Goal: Transaction & Acquisition: Subscribe to service/newsletter

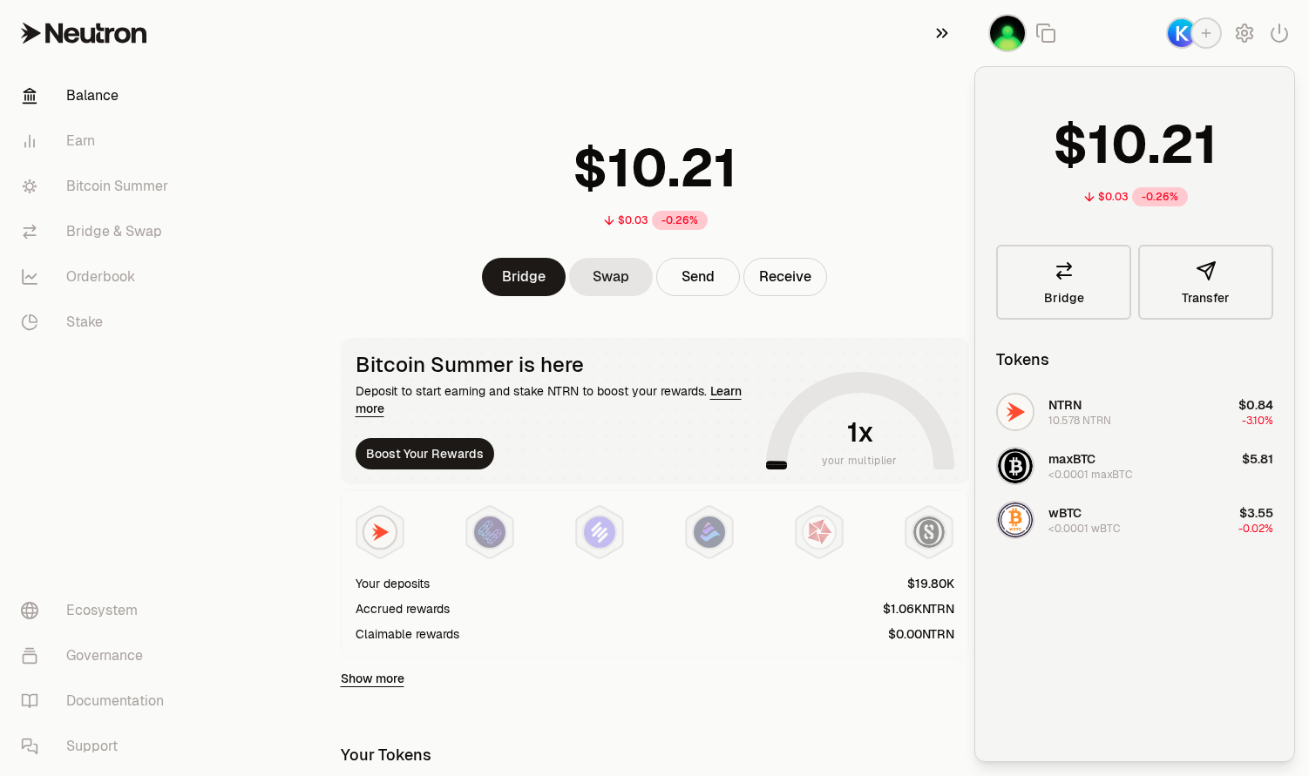
click at [943, 39] on icon "button" at bounding box center [941, 33] width 19 height 21
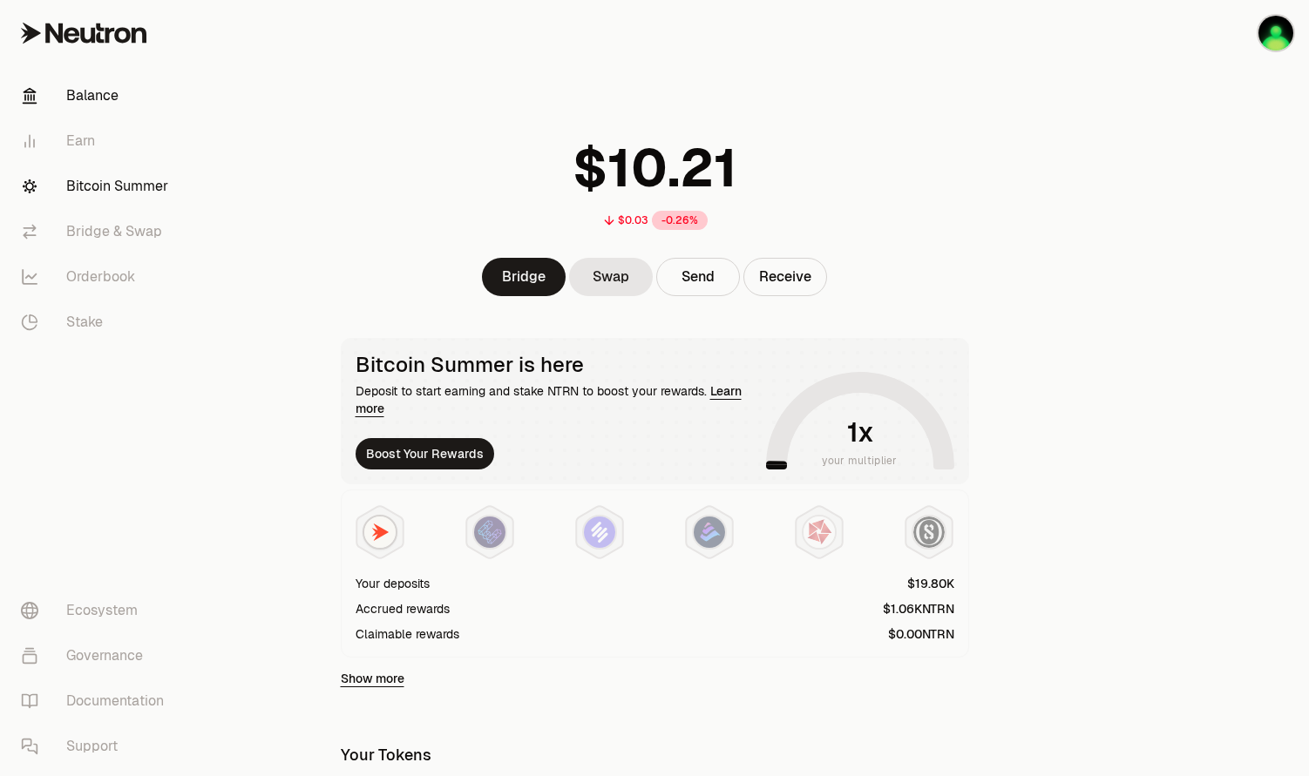
click at [112, 181] on link "Bitcoin Summer" at bounding box center [97, 186] width 181 height 45
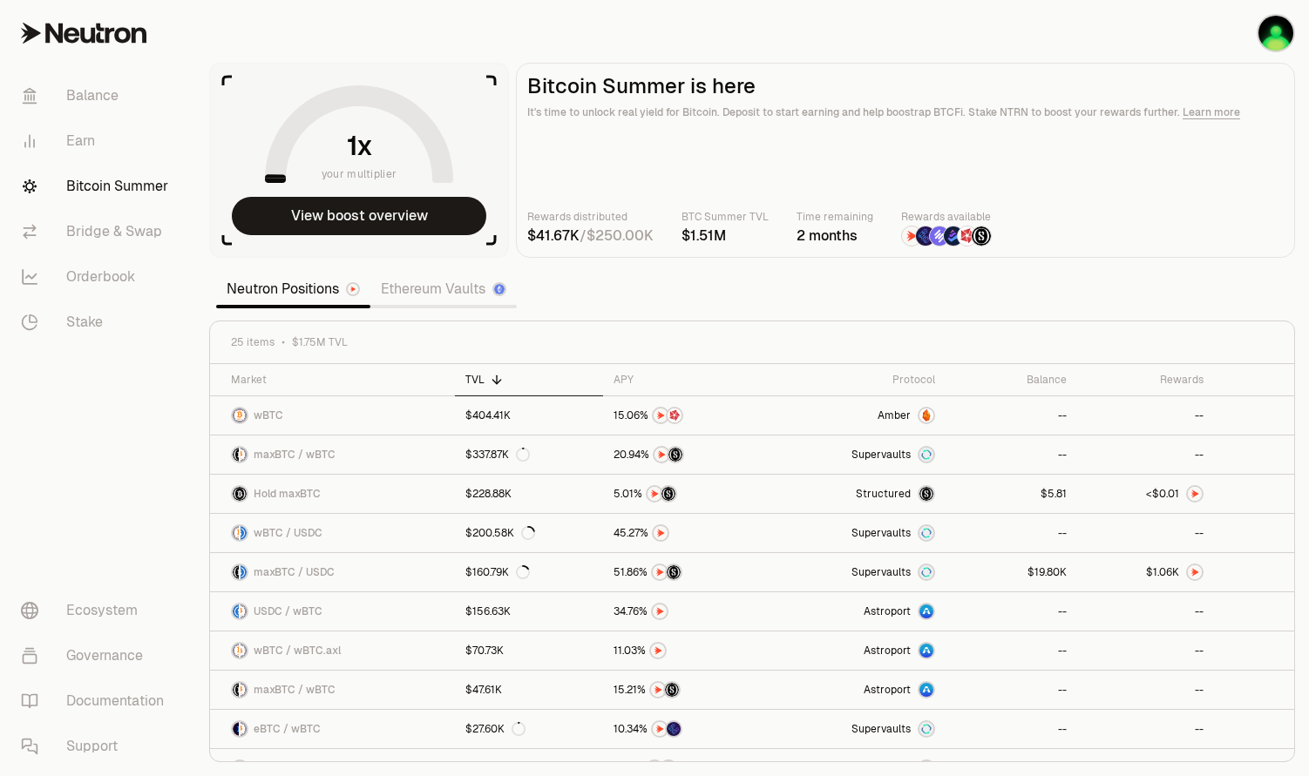
drag, startPoint x: 785, startPoint y: 271, endPoint x: 742, endPoint y: 281, distance: 44.8
click at [742, 281] on section "your multiplier View boost overview Bitcoin Summer is here It's time to unlock …" at bounding box center [752, 388] width 1114 height 776
drag, startPoint x: 763, startPoint y: 280, endPoint x: 674, endPoint y: 285, distance: 89.9
click at [674, 285] on section "your multiplier View boost overview Bitcoin Summer is here It's time to unlock …" at bounding box center [752, 388] width 1114 height 776
click at [1166, 491] on span "." at bounding box center [1167, 494] width 2 height 10
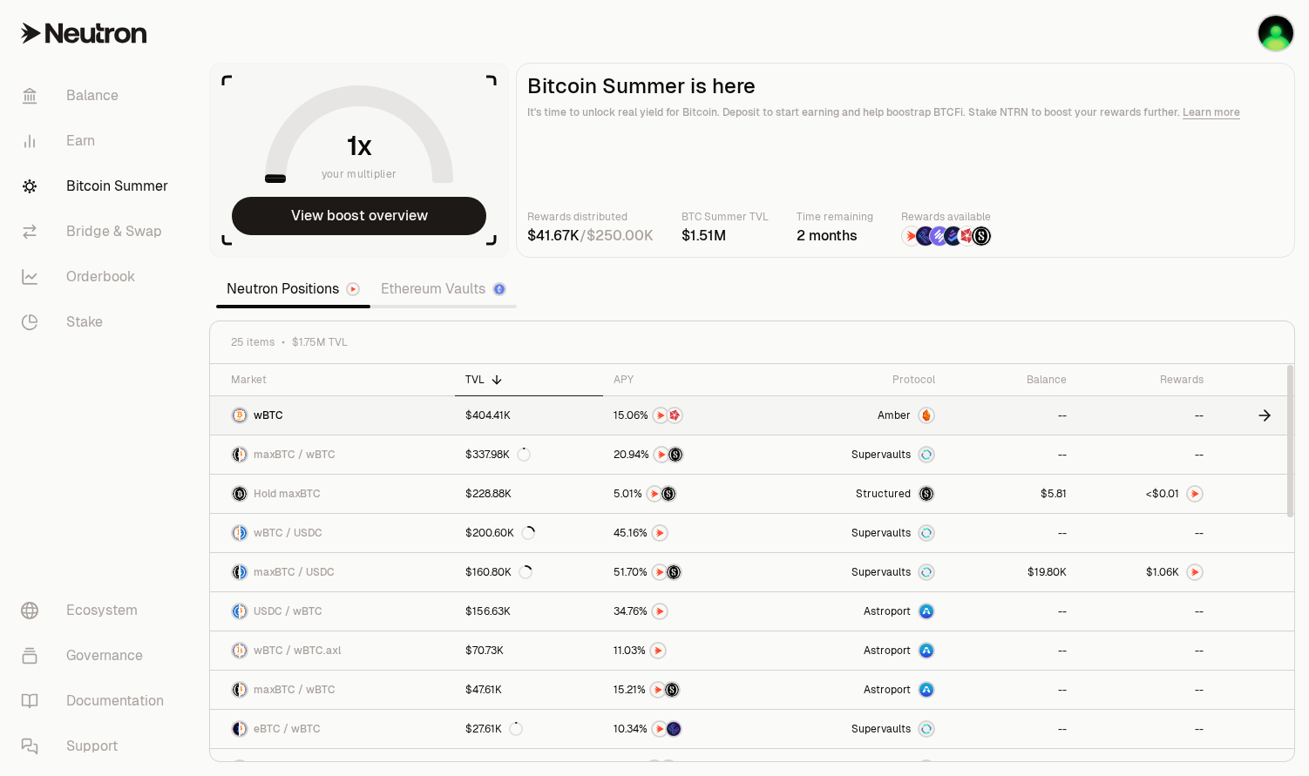
click at [622, 416] on span "5" at bounding box center [621, 416] width 7 height 13
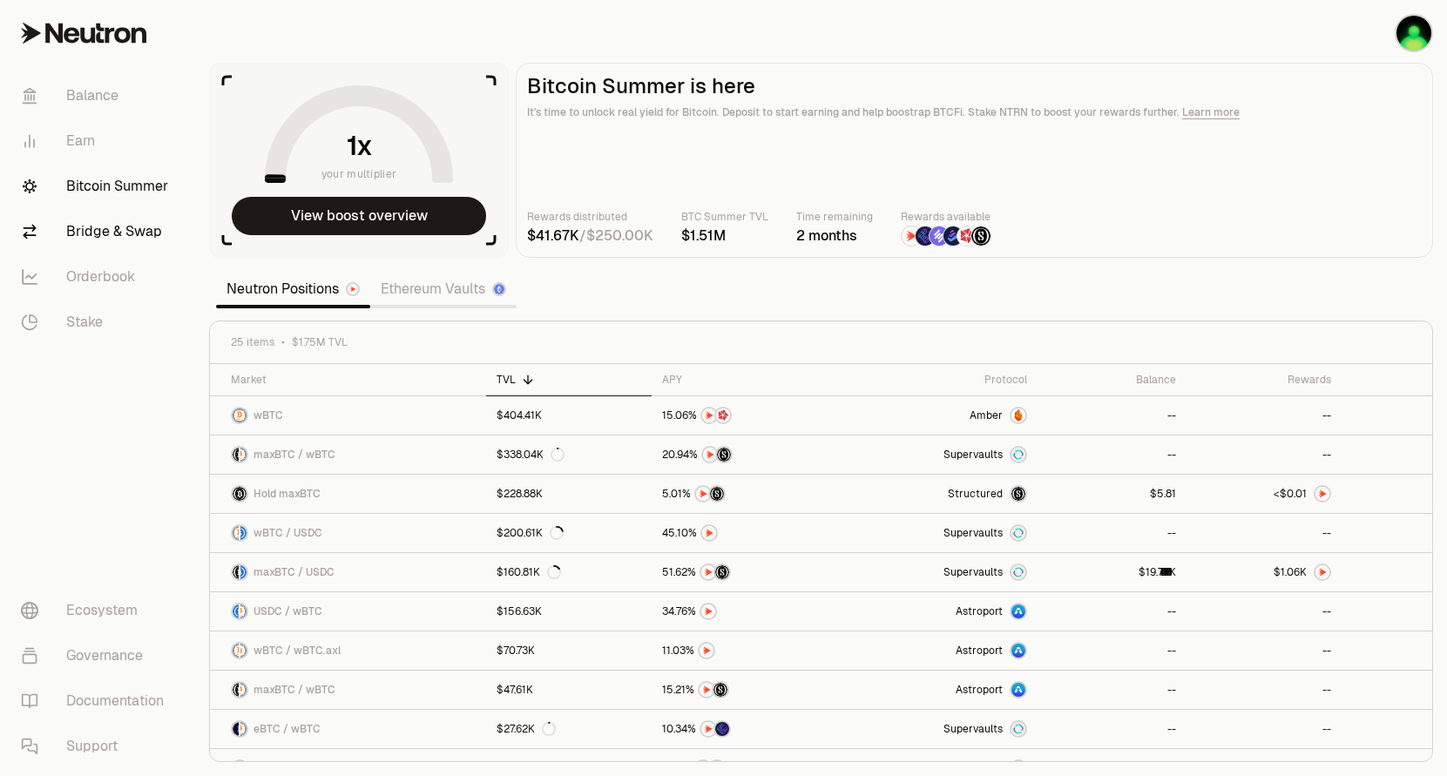
click at [109, 234] on link "Bridge & Swap" at bounding box center [97, 231] width 181 height 45
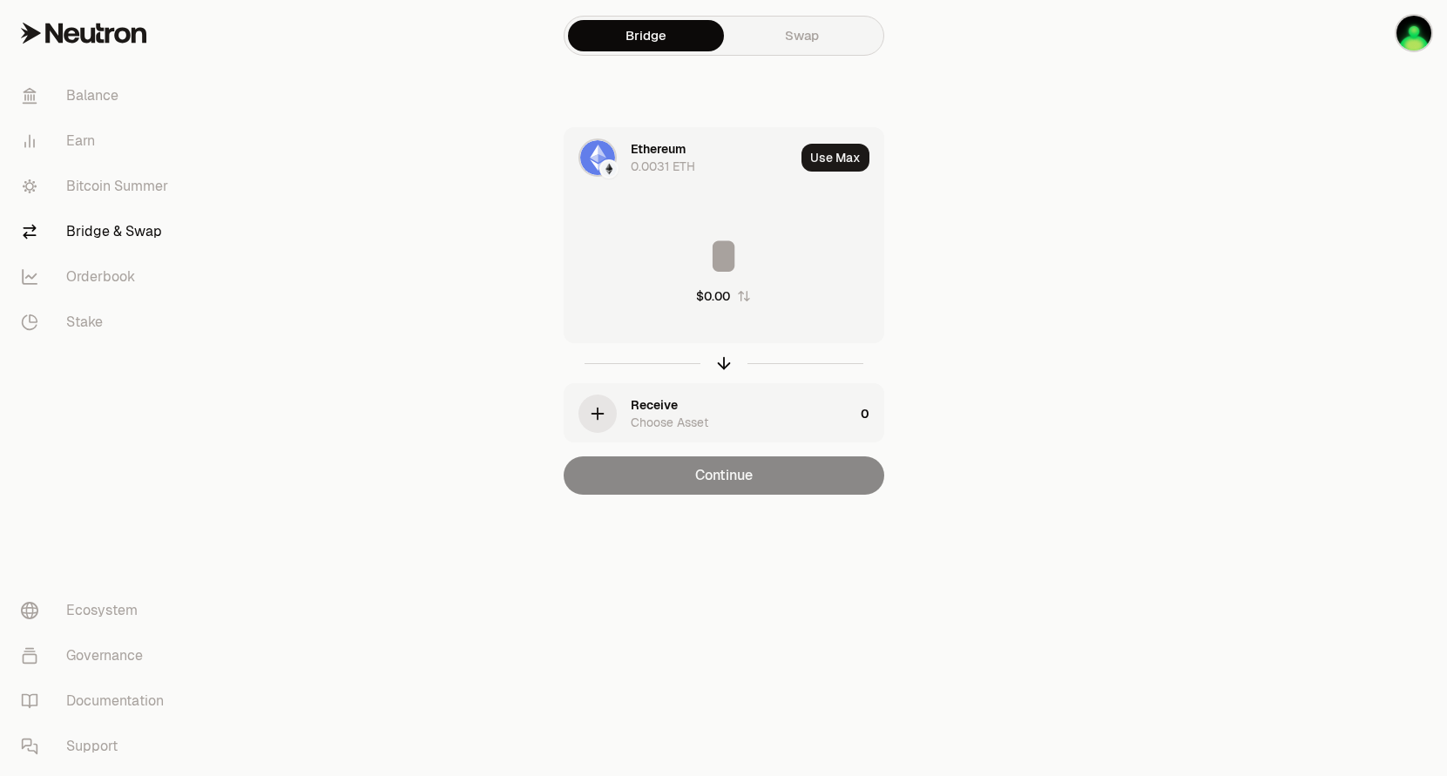
click at [621, 414] on div "Receive Choose Asset" at bounding box center [709, 413] width 289 height 59
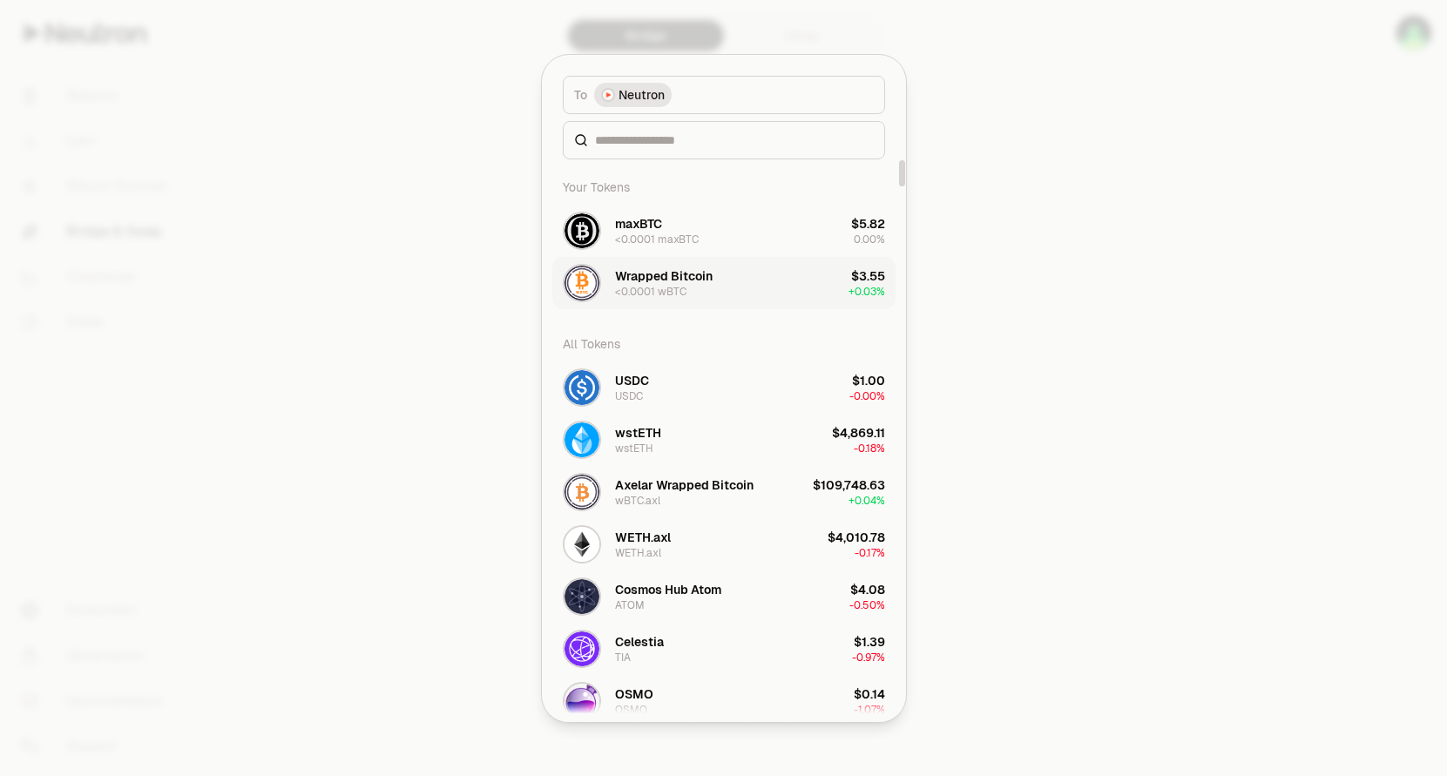
click at [703, 289] on div "Wrapped Bitcoin <0.0001 wBTC" at bounding box center [664, 283] width 98 height 31
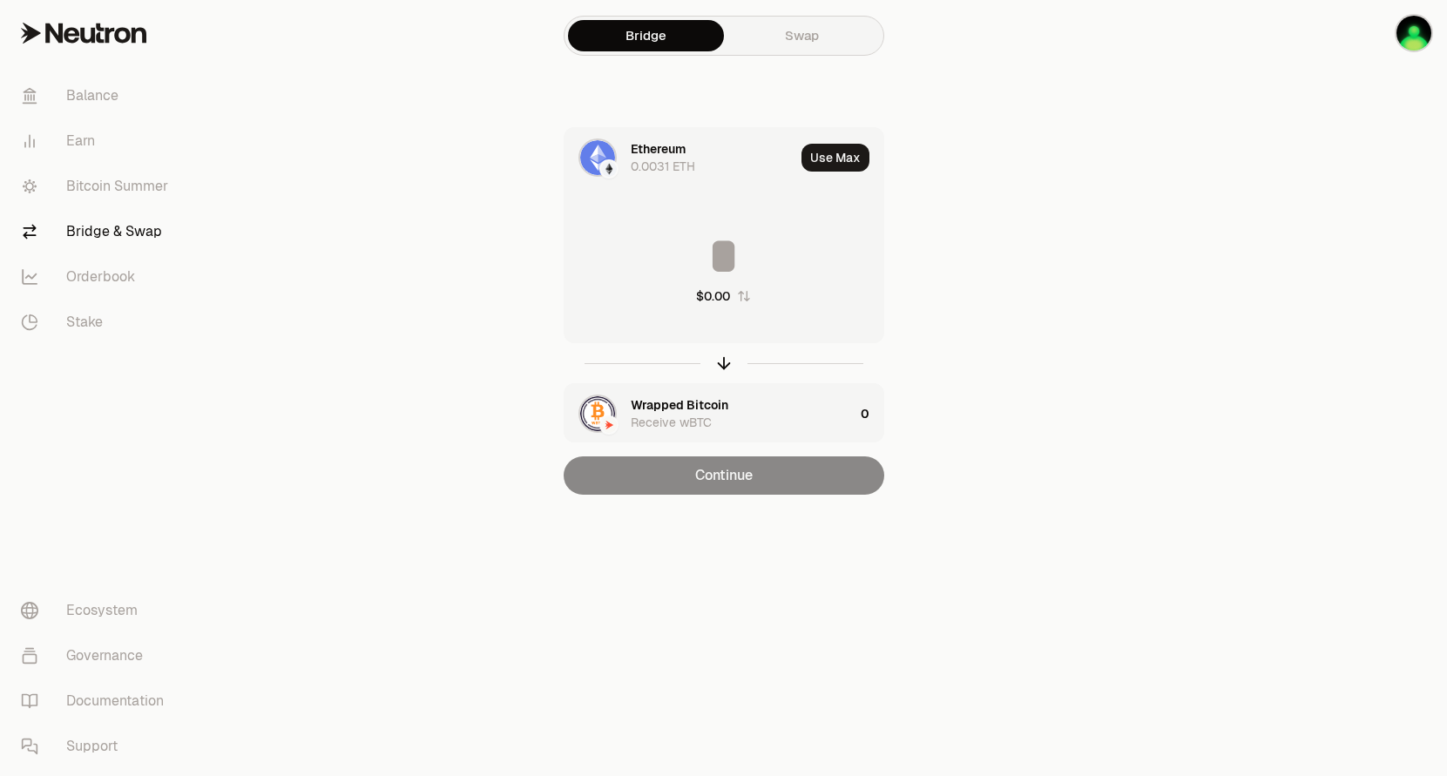
click at [617, 167] on div at bounding box center [609, 168] width 19 height 19
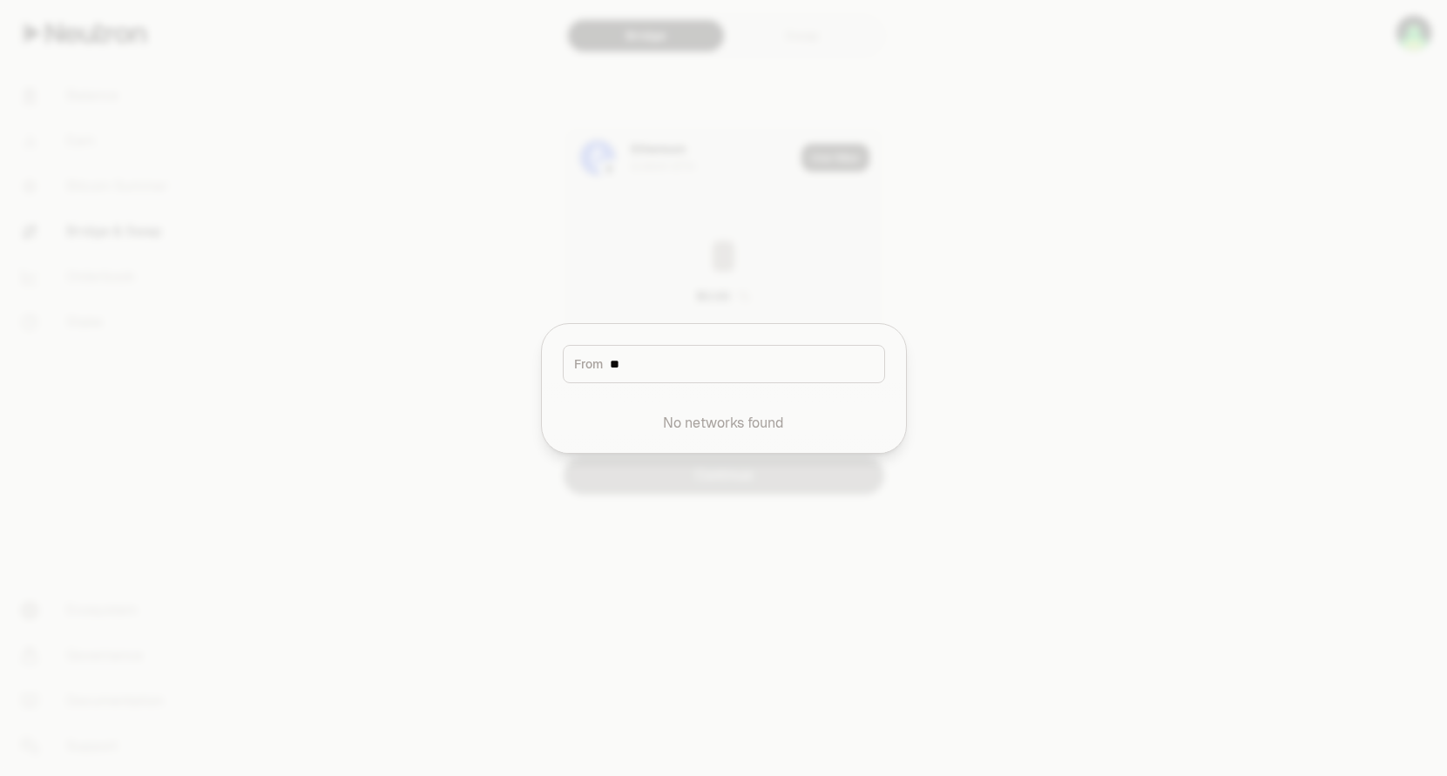
type input "*"
type input "***"
click at [648, 420] on div "Ethereum" at bounding box center [642, 418] width 55 height 17
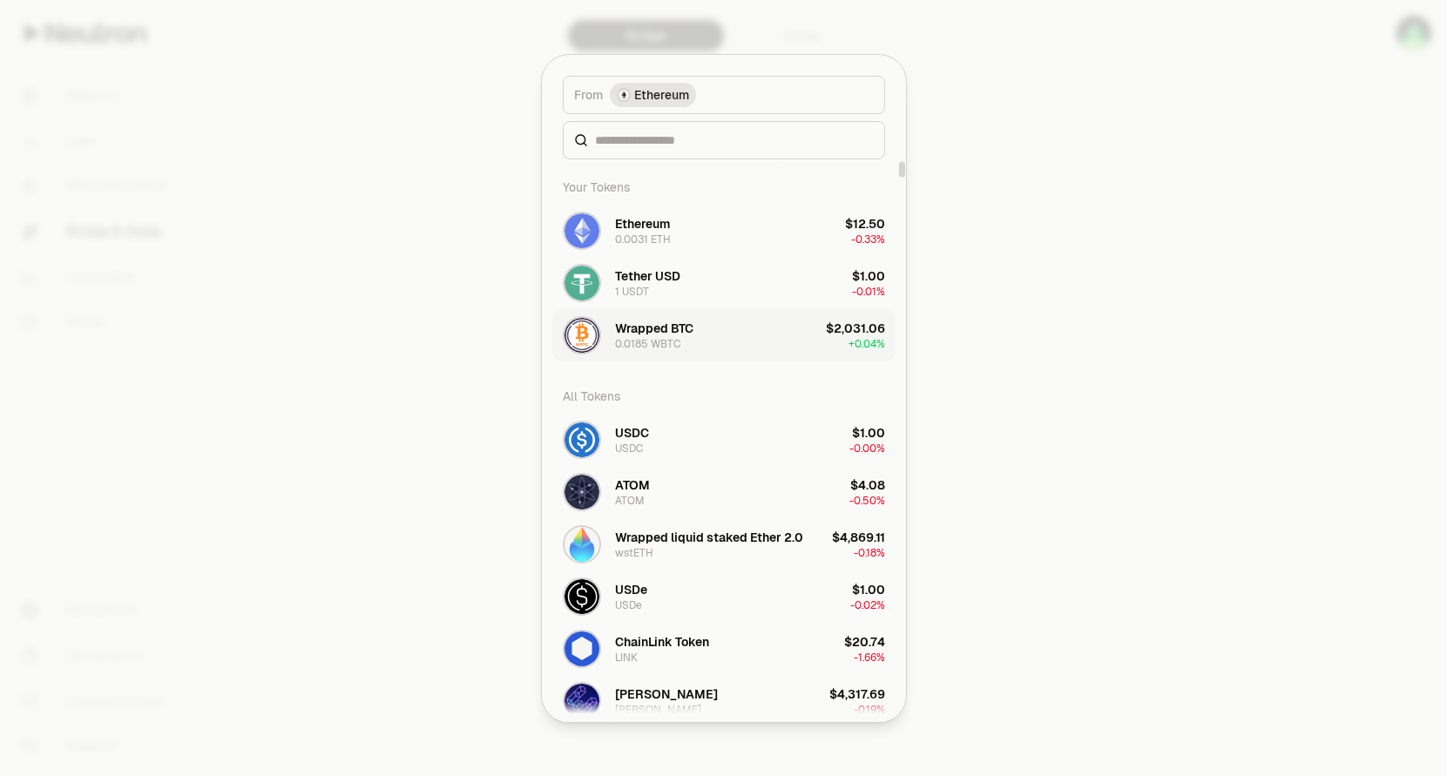
scroll to position [87, 0]
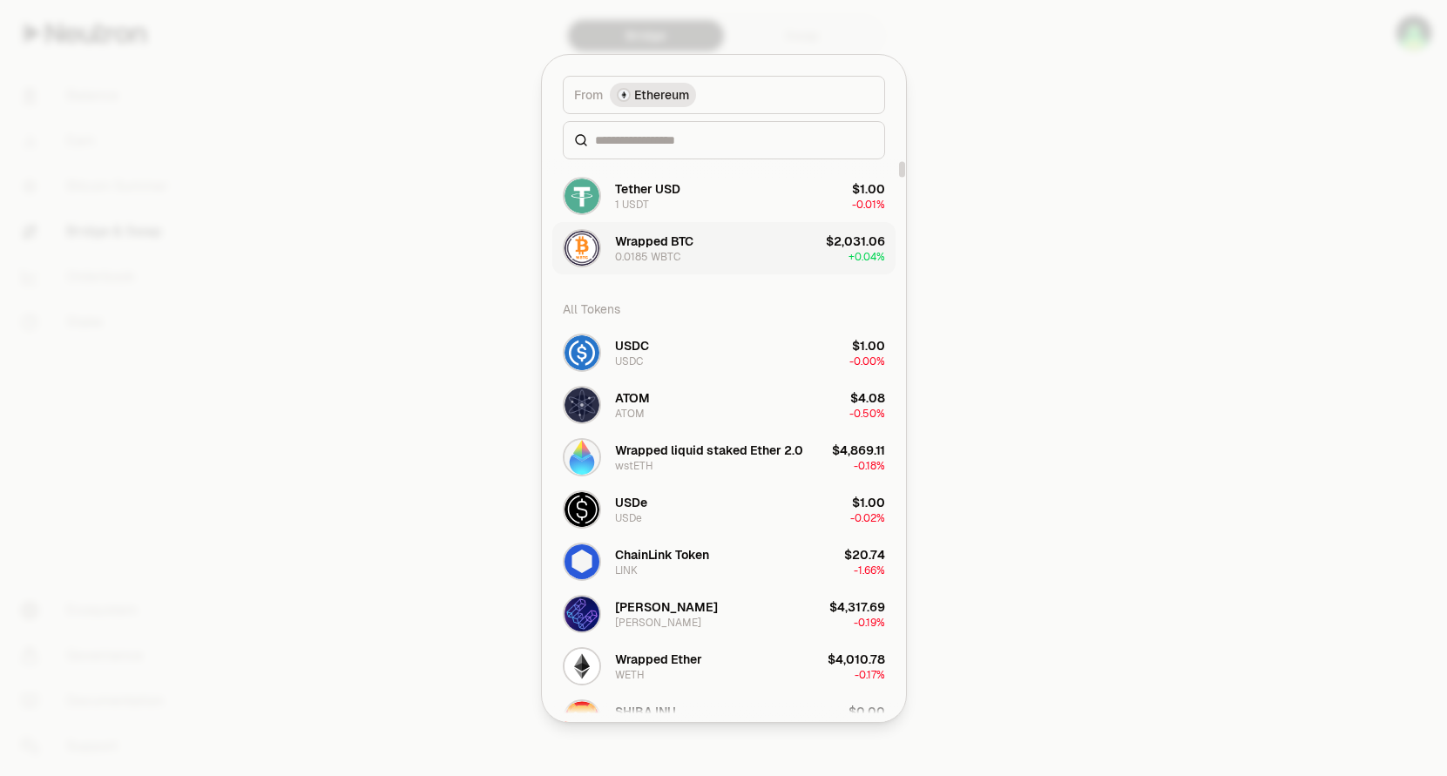
click at [761, 253] on button "Wrapped BTC 0.0185 WBTC $2,031.06 + 0.04%" at bounding box center [723, 248] width 343 height 52
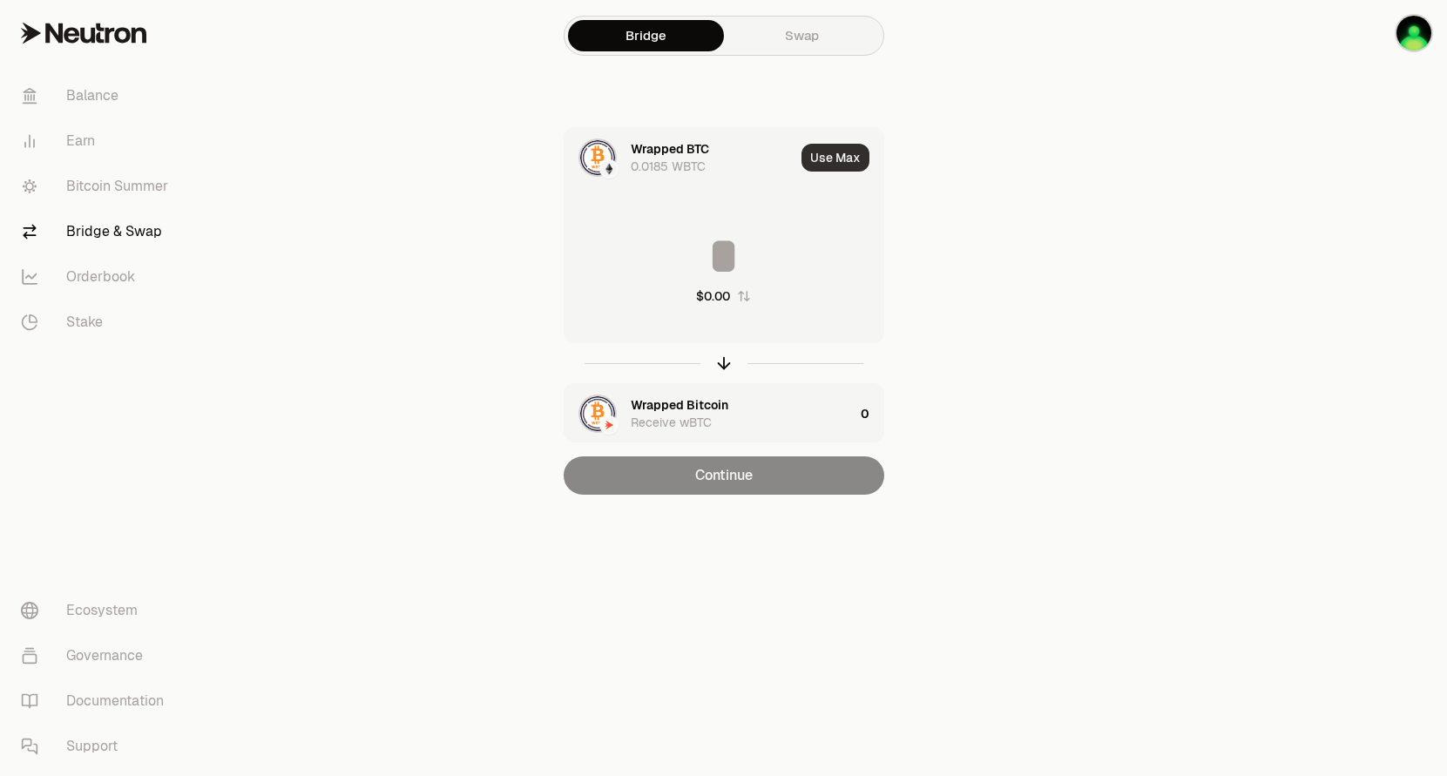
click at [834, 158] on button "Use Max" at bounding box center [836, 158] width 68 height 28
type input "**********"
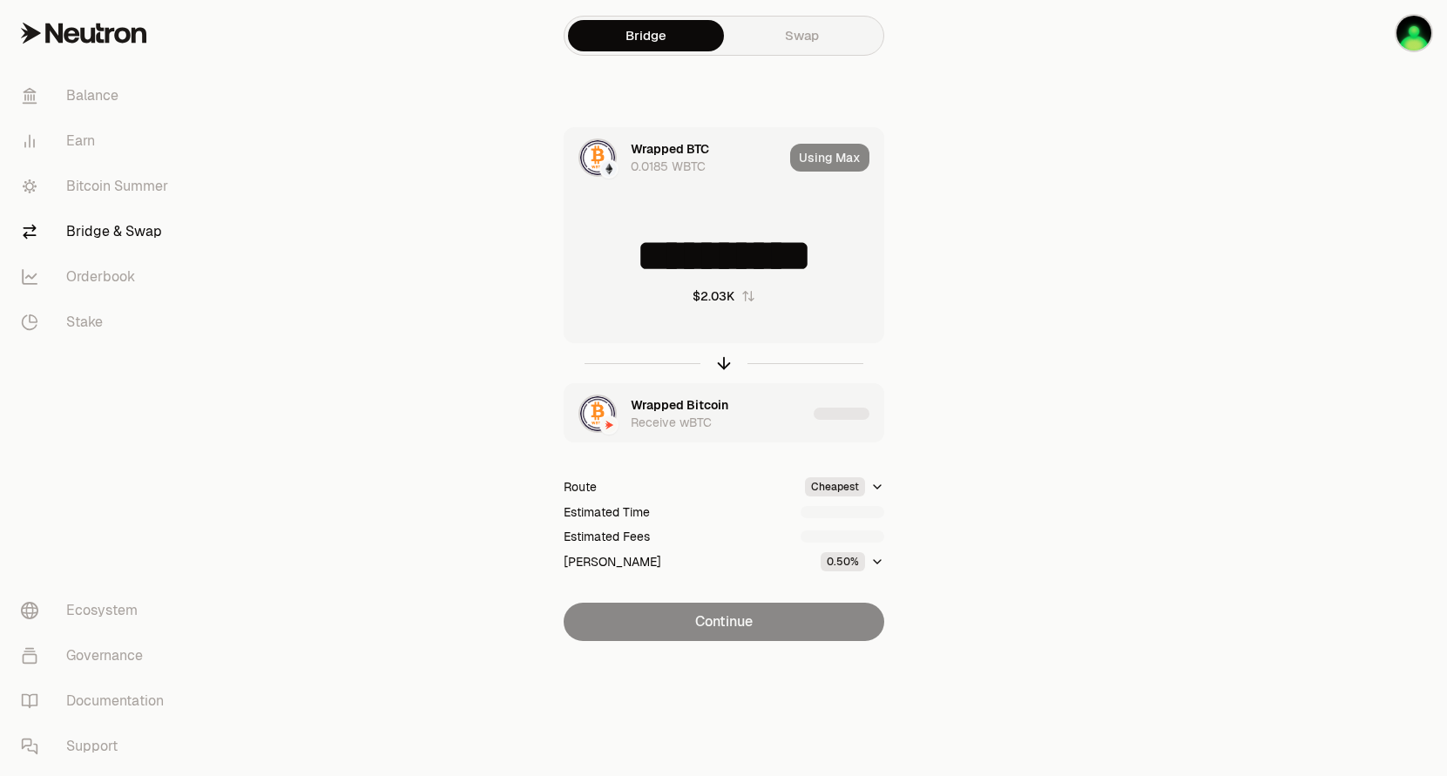
click at [730, 247] on input "**********" at bounding box center [724, 256] width 319 height 52
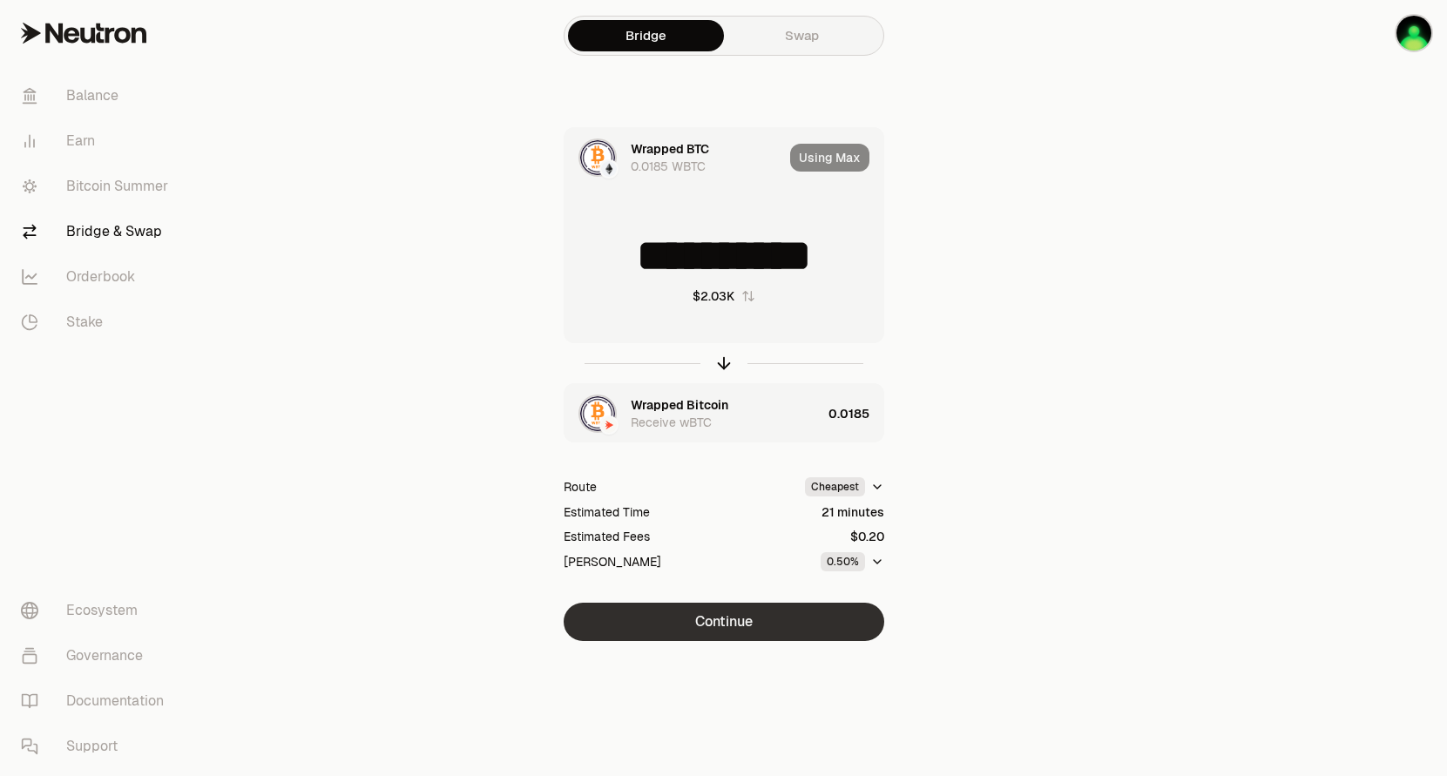
click at [833, 631] on button "Continue" at bounding box center [724, 622] width 321 height 38
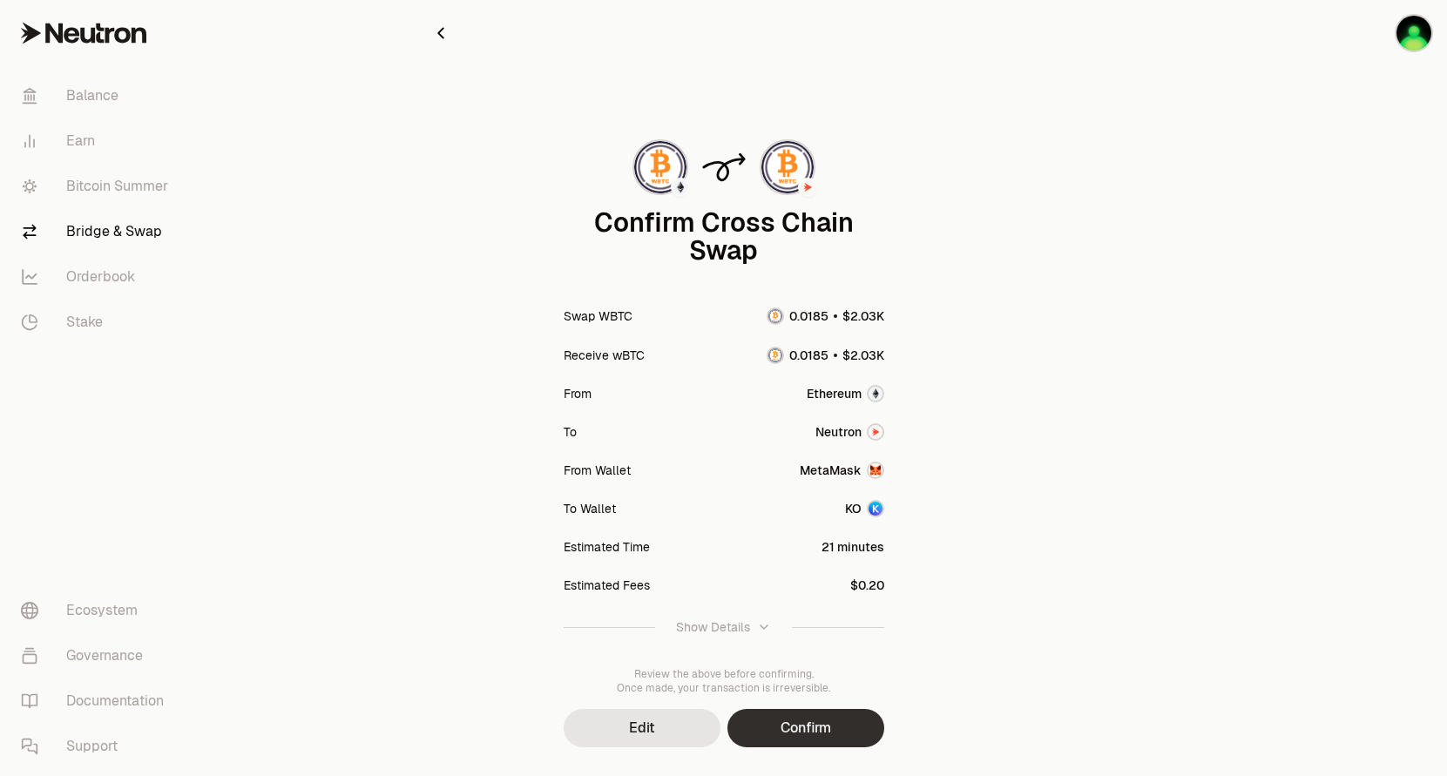
click at [803, 716] on button "Confirm" at bounding box center [806, 728] width 157 height 38
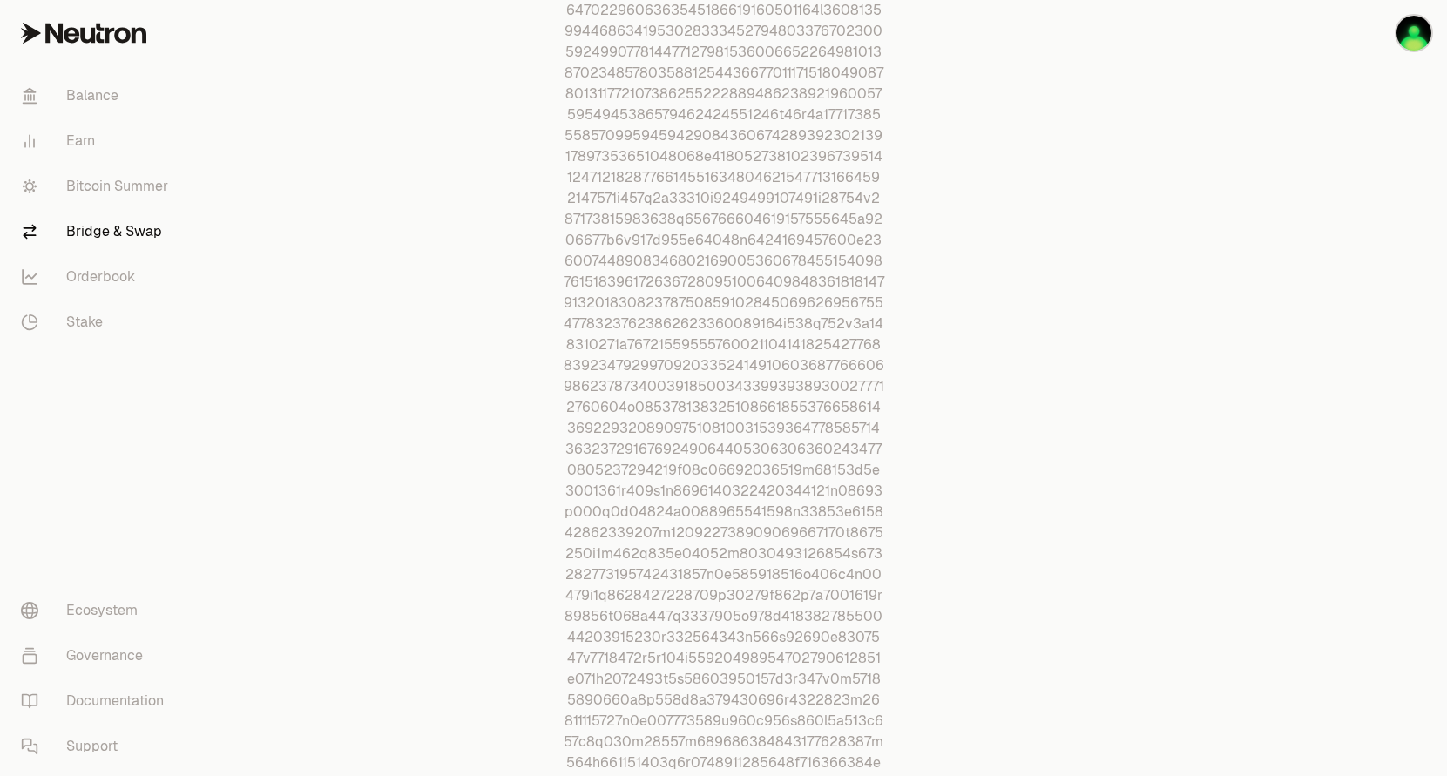
click at [981, 461] on div "Oops! Status Signing Failed Broadcasting Bridging to Neutron Done" at bounding box center [724, 416] width 586 height 1851
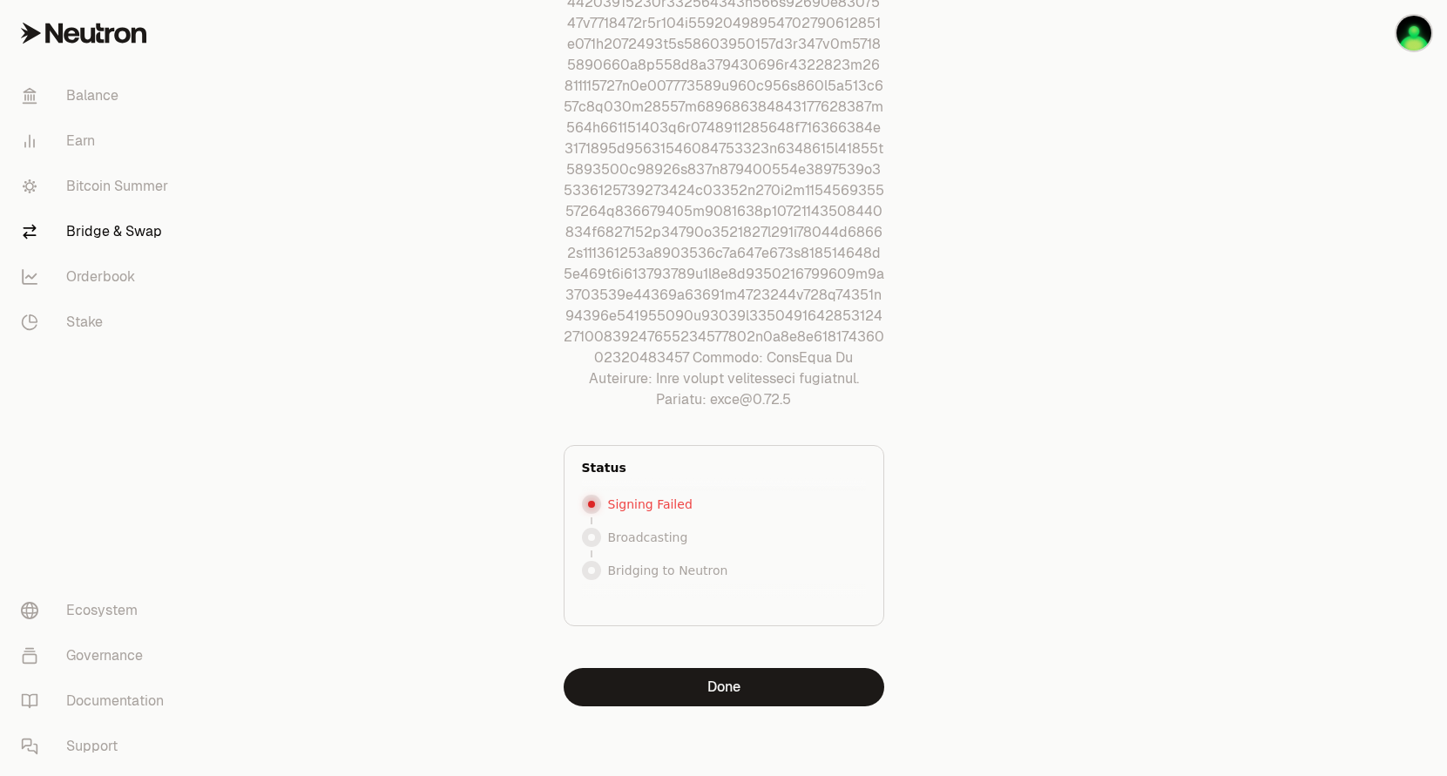
scroll to position [1221, 0]
click at [783, 686] on button "Done" at bounding box center [724, 687] width 321 height 38
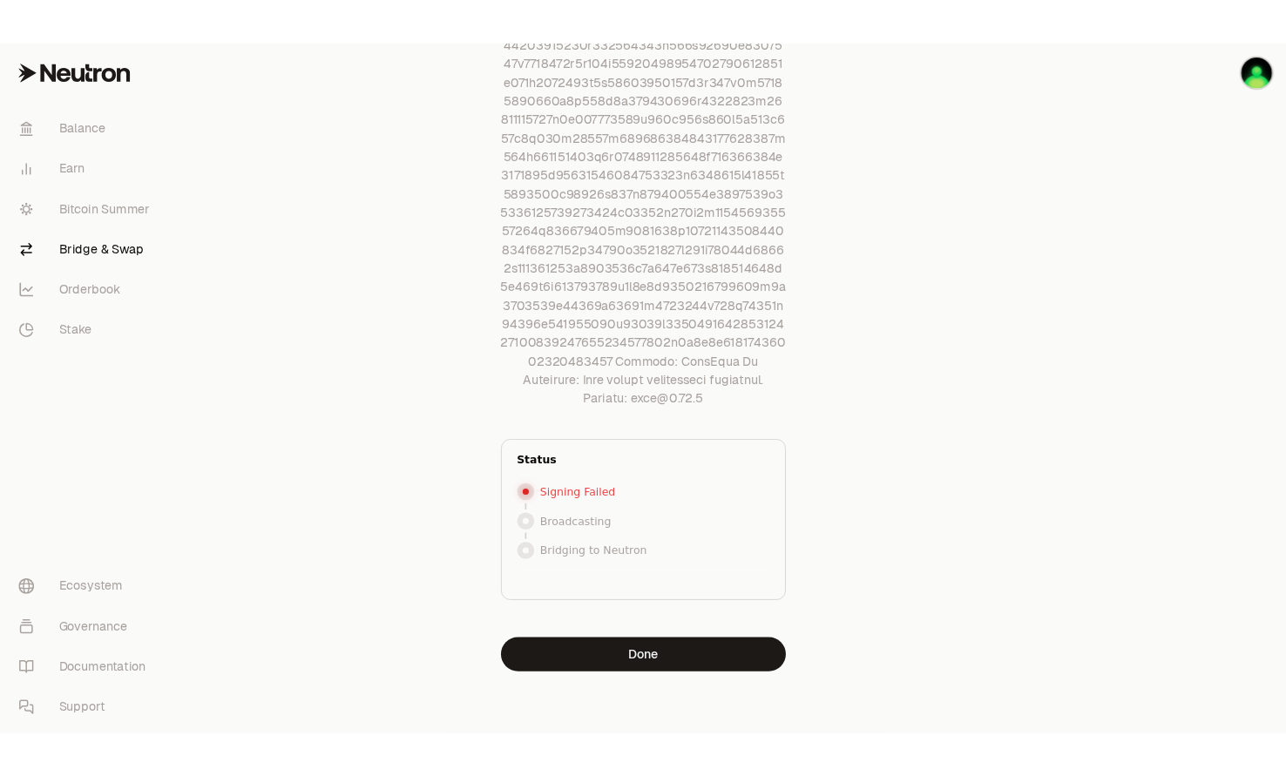
scroll to position [0, 0]
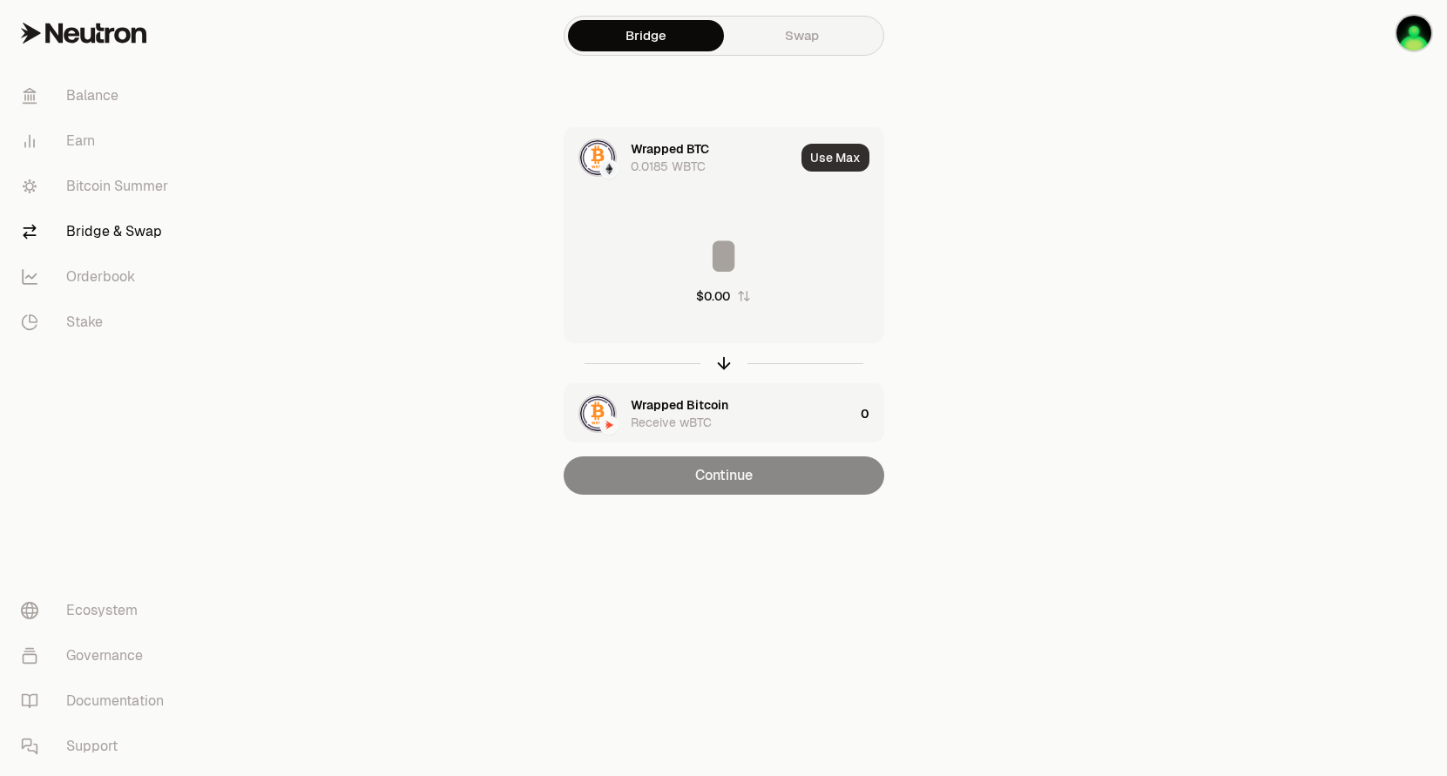
click at [822, 153] on button "Use Max" at bounding box center [836, 158] width 68 height 28
type input "**********"
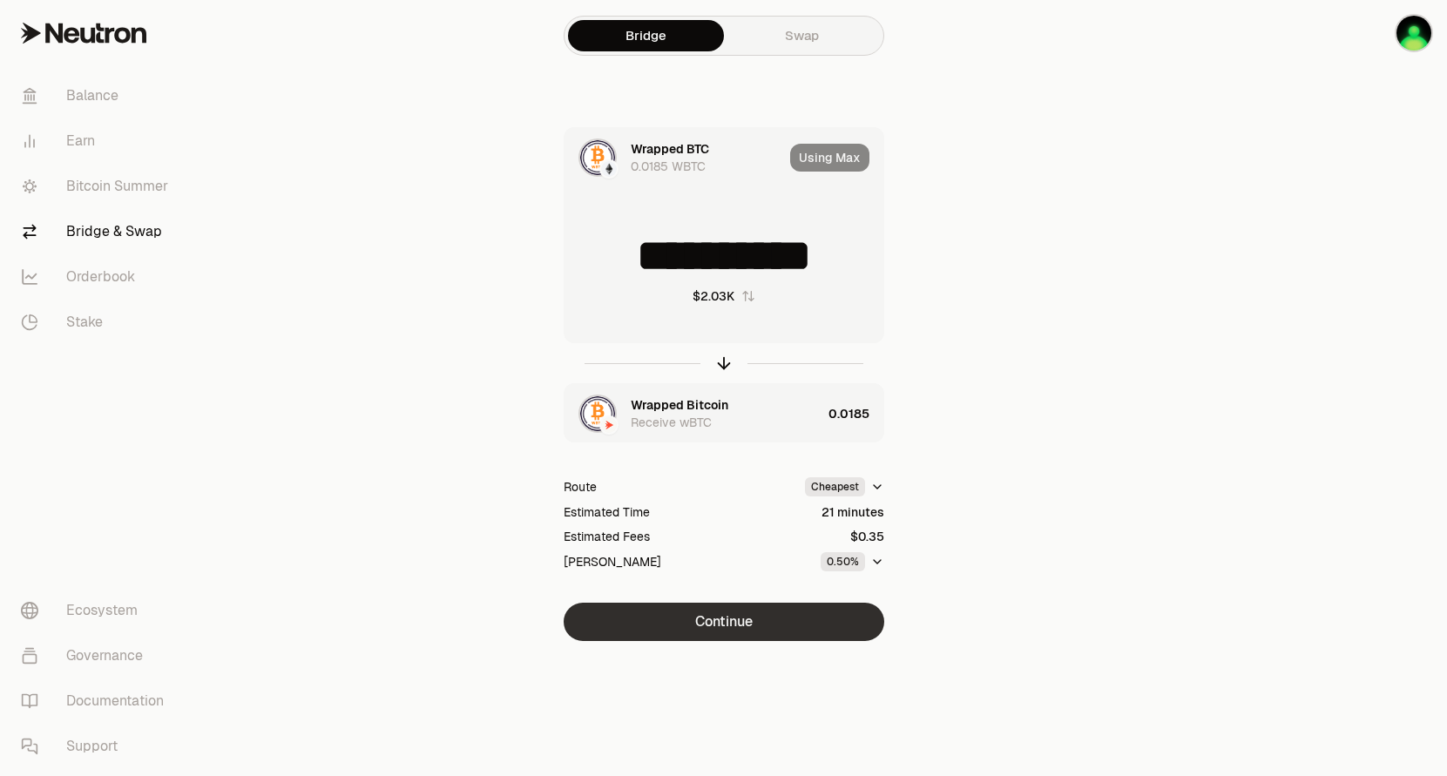
click at [728, 625] on button "Continue" at bounding box center [724, 622] width 321 height 38
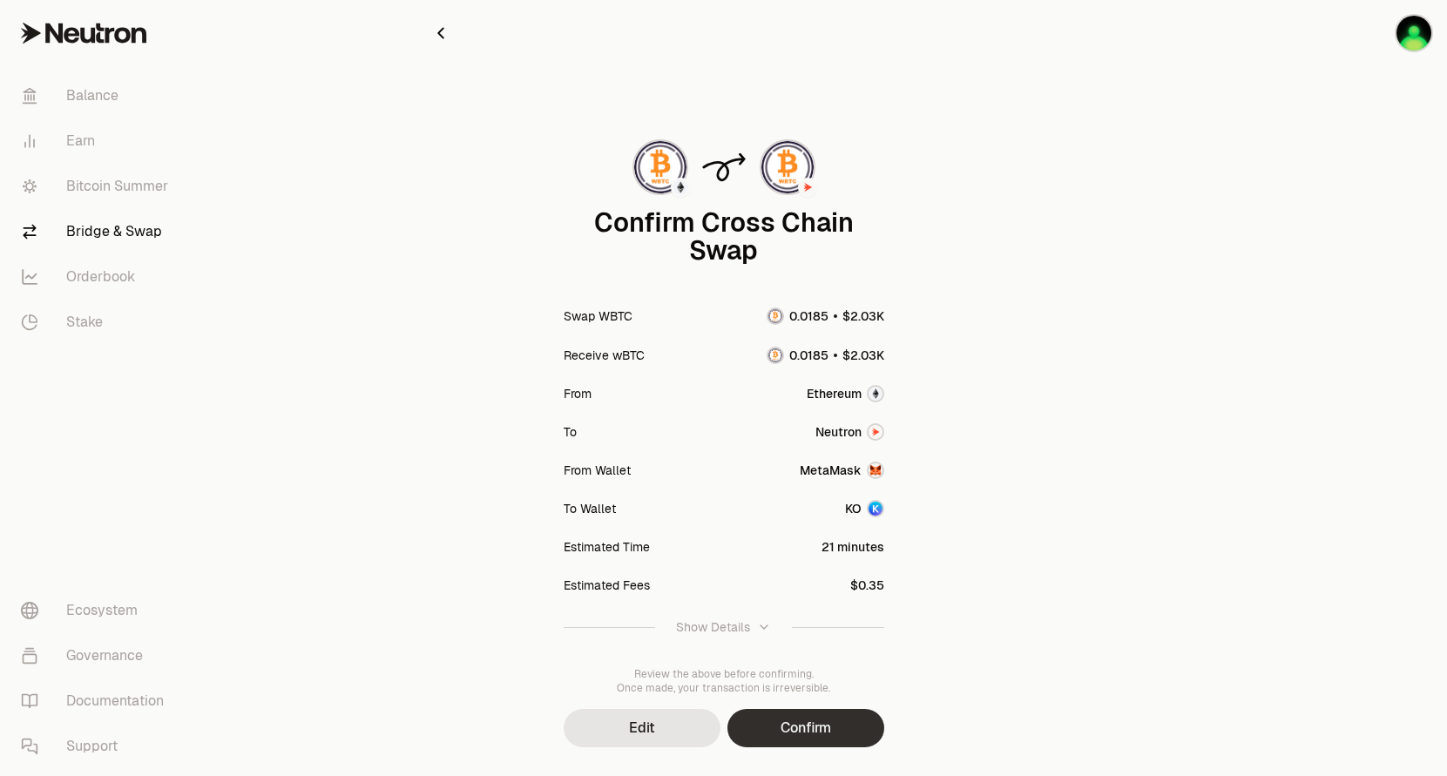
click at [805, 726] on button "Confirm" at bounding box center [806, 728] width 157 height 38
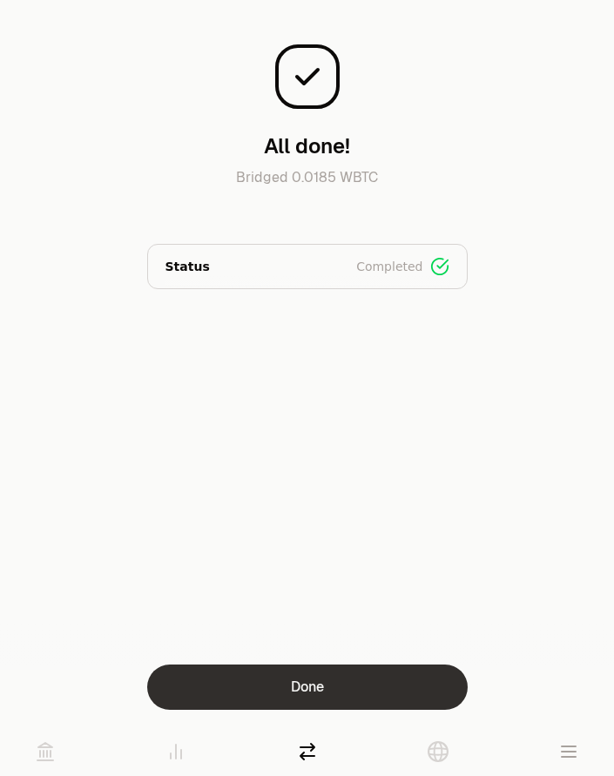
click at [295, 701] on button "Done" at bounding box center [307, 687] width 321 height 45
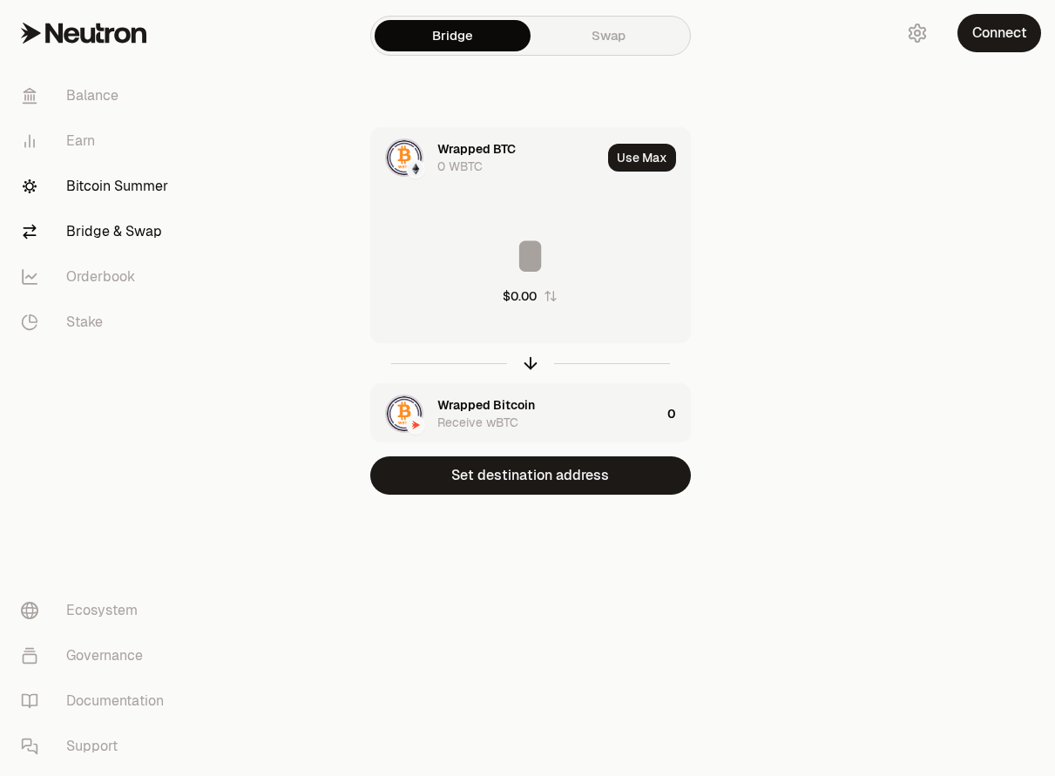
click at [102, 189] on link "Bitcoin Summer" at bounding box center [97, 186] width 181 height 45
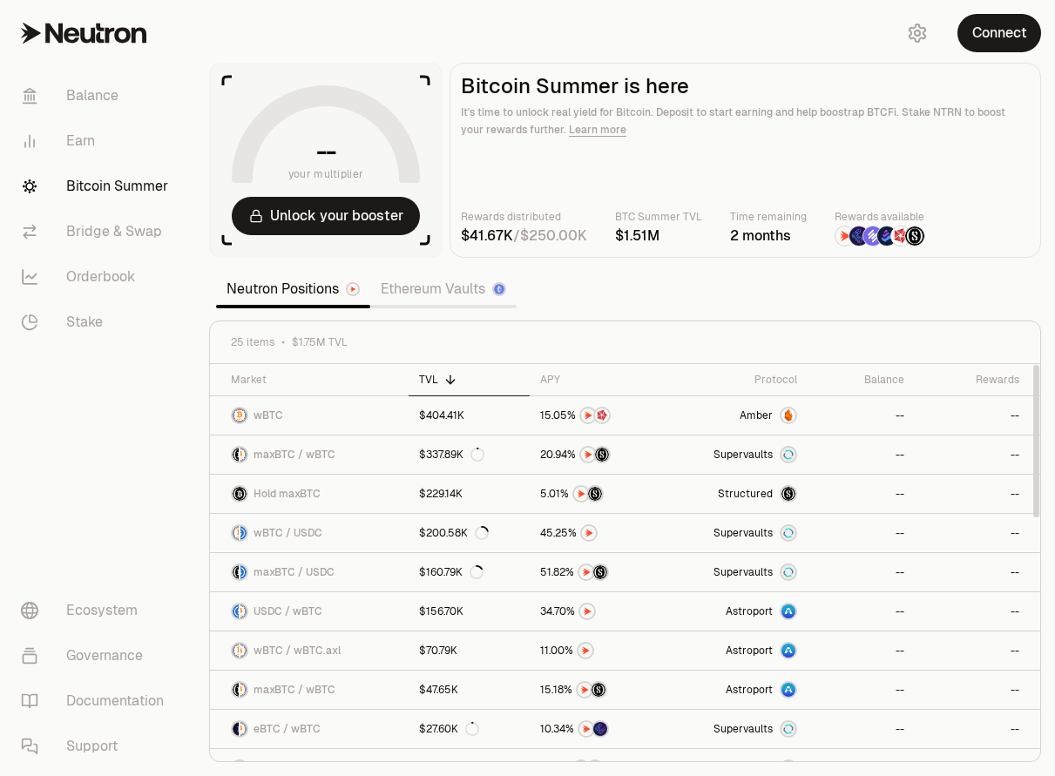
click at [627, 301] on section "-- your multiplier Unlock your booster Bitcoin Summer is here It's time to unlo…" at bounding box center [625, 388] width 860 height 776
click at [999, 46] on button "Connect" at bounding box center [1000, 33] width 84 height 38
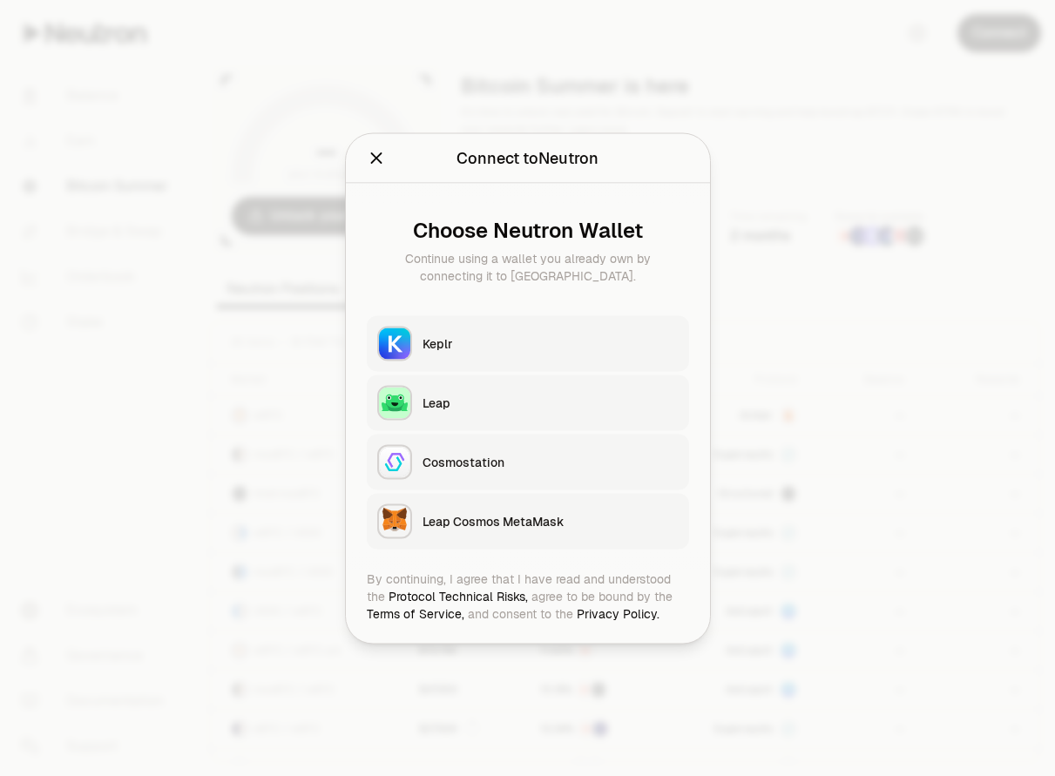
click at [478, 341] on div "Keplr" at bounding box center [551, 343] width 256 height 17
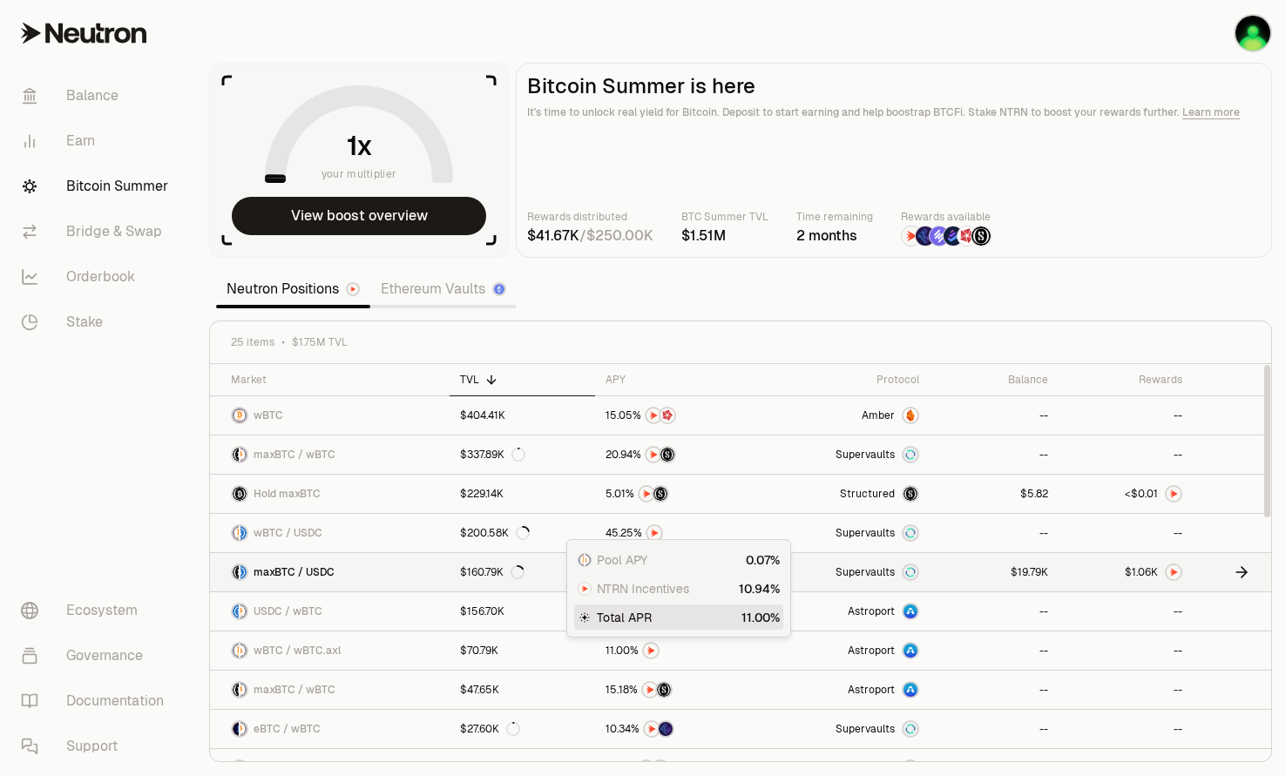
click at [830, 572] on link "Supervaults" at bounding box center [846, 572] width 168 height 38
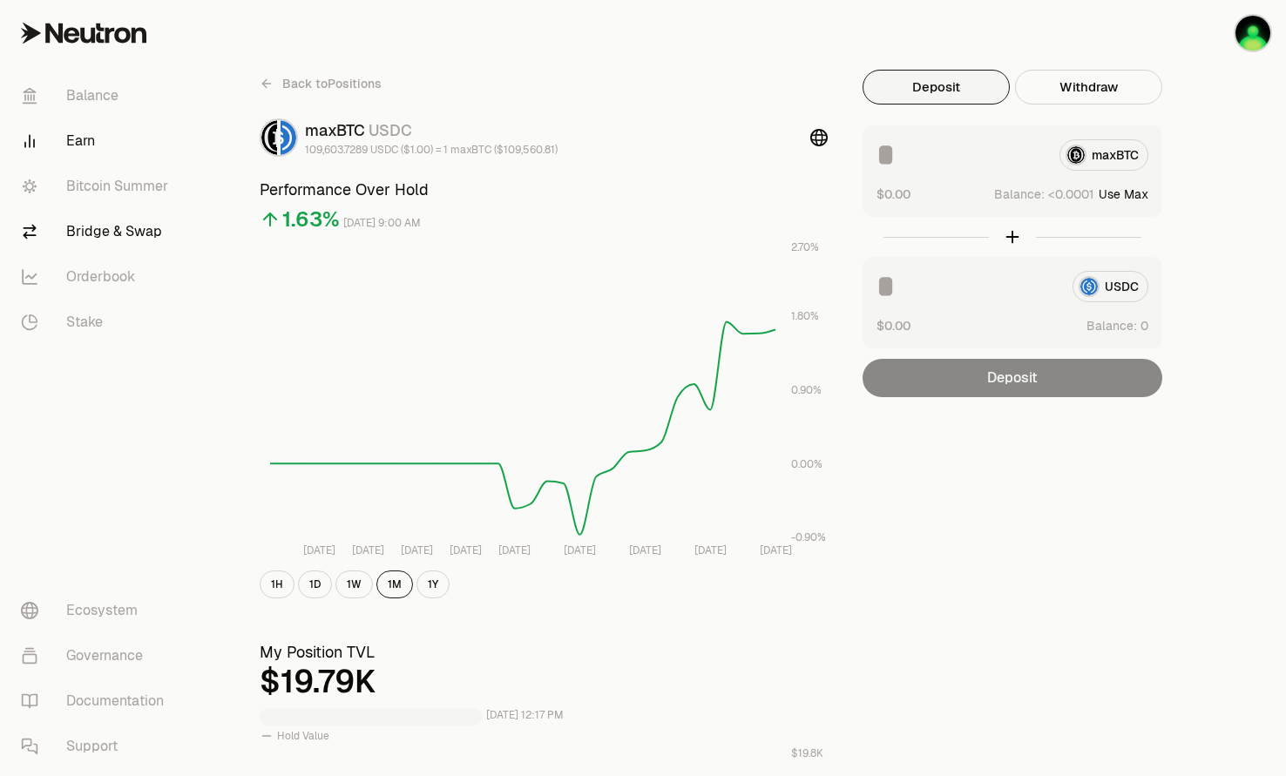
click at [104, 230] on link "Bridge & Swap" at bounding box center [97, 231] width 181 height 45
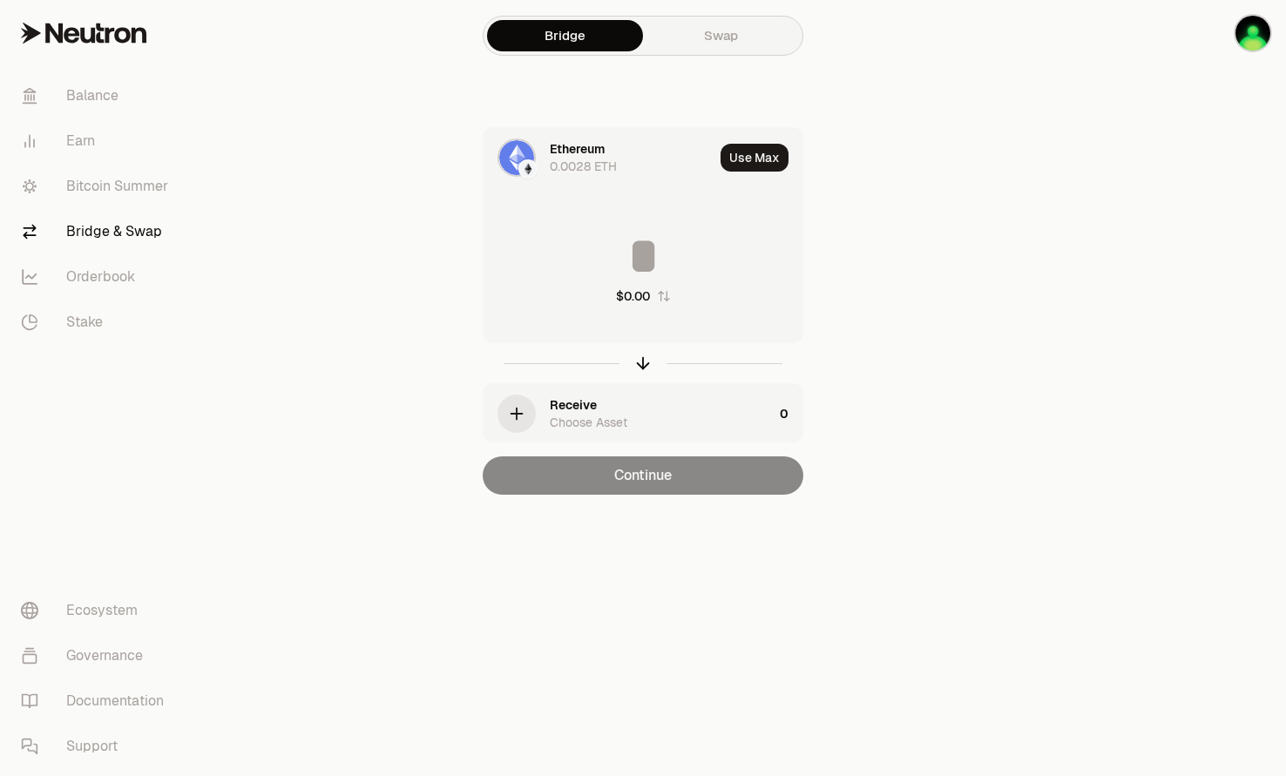
click at [945, 359] on div "Bridge Swap Ethereum 0.0028 ETH Use Max $0.00 Receive Choose Asset 0 Continue" at bounding box center [642, 282] width 627 height 565
click at [749, 44] on link "Swap" at bounding box center [721, 35] width 156 height 31
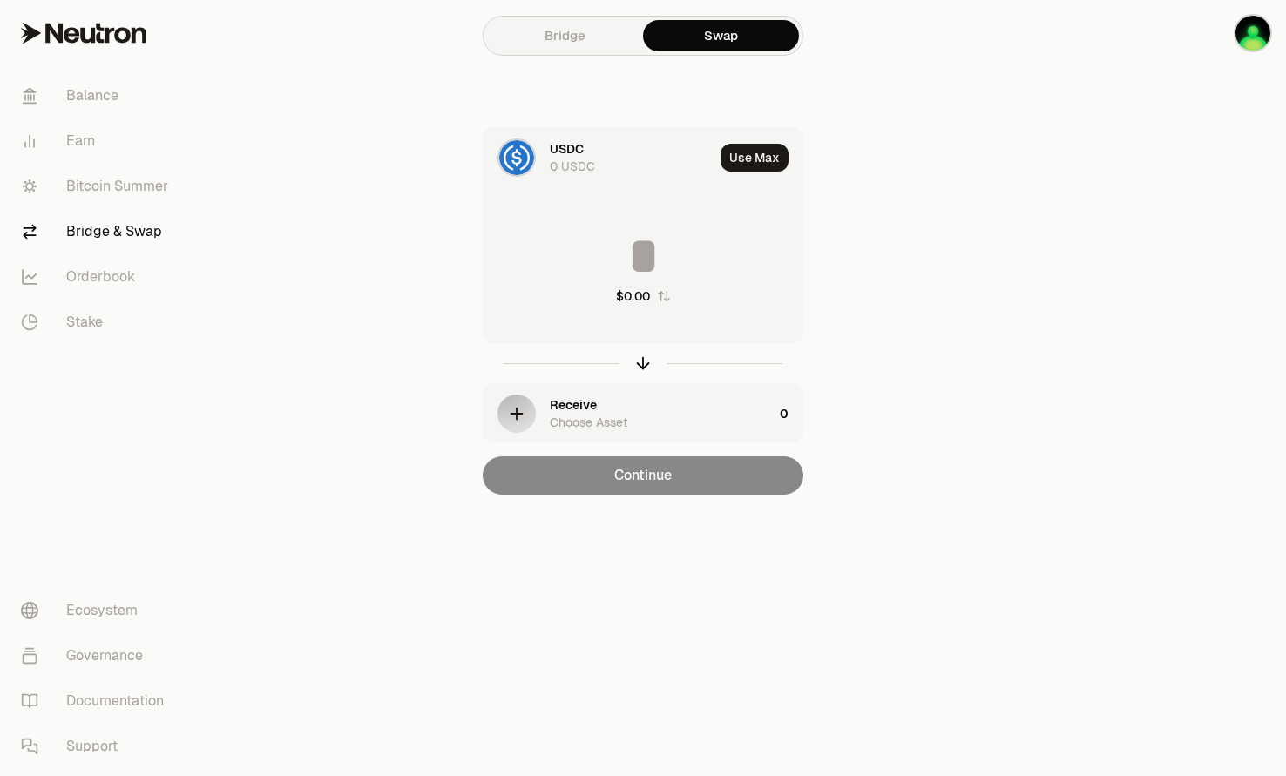
click at [936, 328] on div "Bridge Swap USDC 0 USDC Use Max $0.00 Receive Choose Asset 0 Continue" at bounding box center [642, 282] width 627 height 565
click at [565, 148] on div "USDC" at bounding box center [567, 148] width 34 height 17
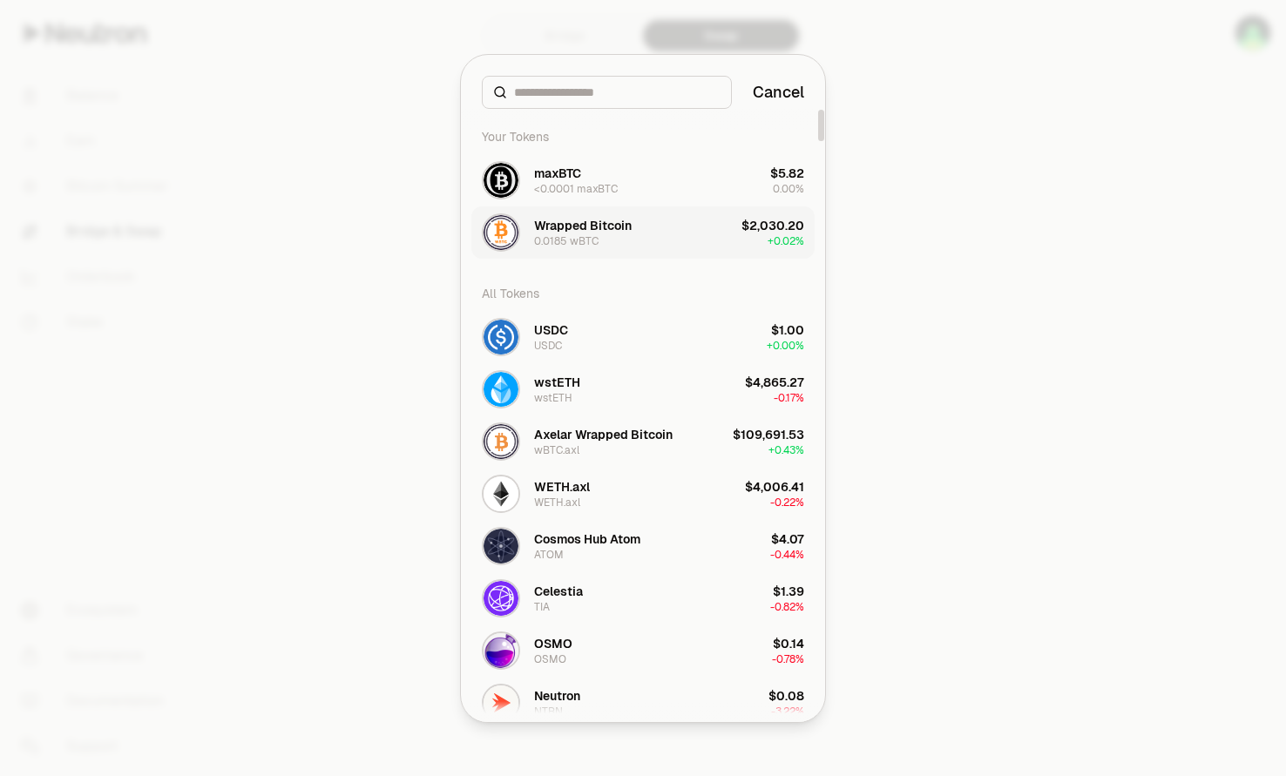
click at [631, 240] on div "Wrapped Bitcoin 0.0185 wBTC" at bounding box center [583, 232] width 98 height 31
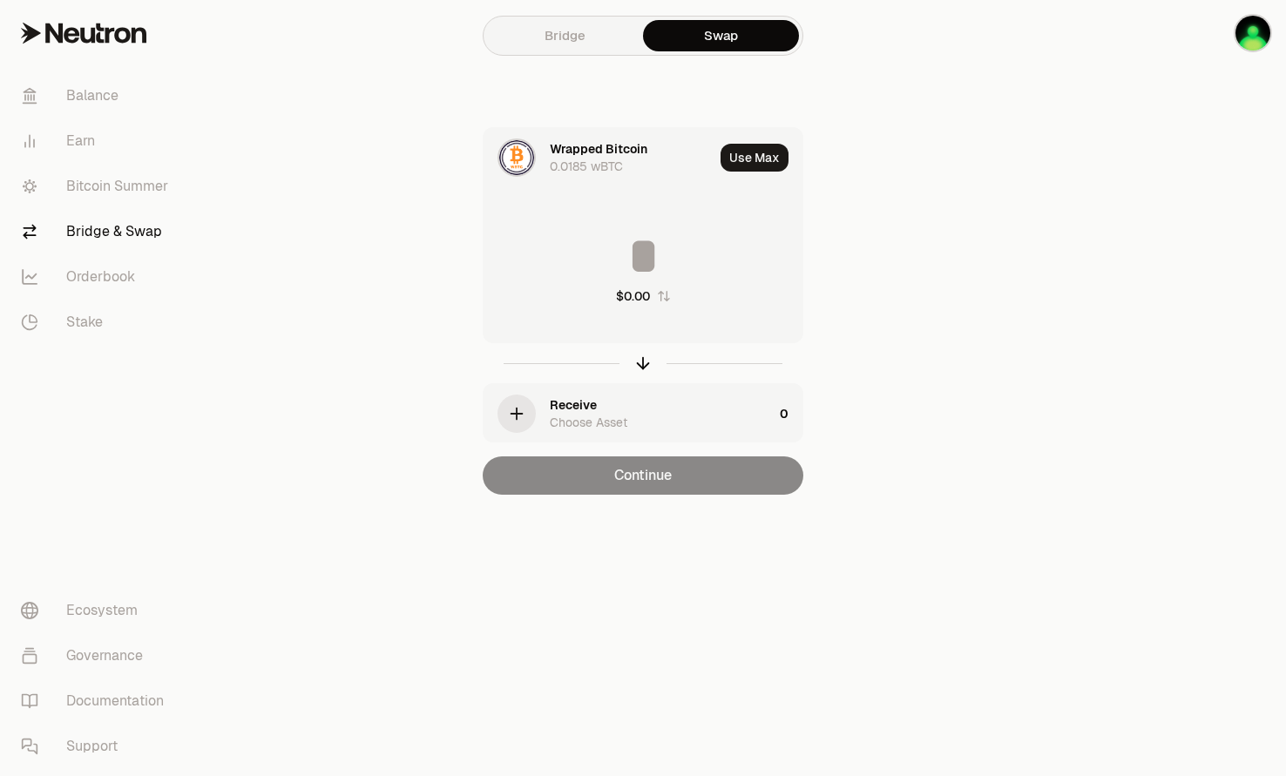
click at [559, 409] on div "Receive" at bounding box center [573, 404] width 47 height 17
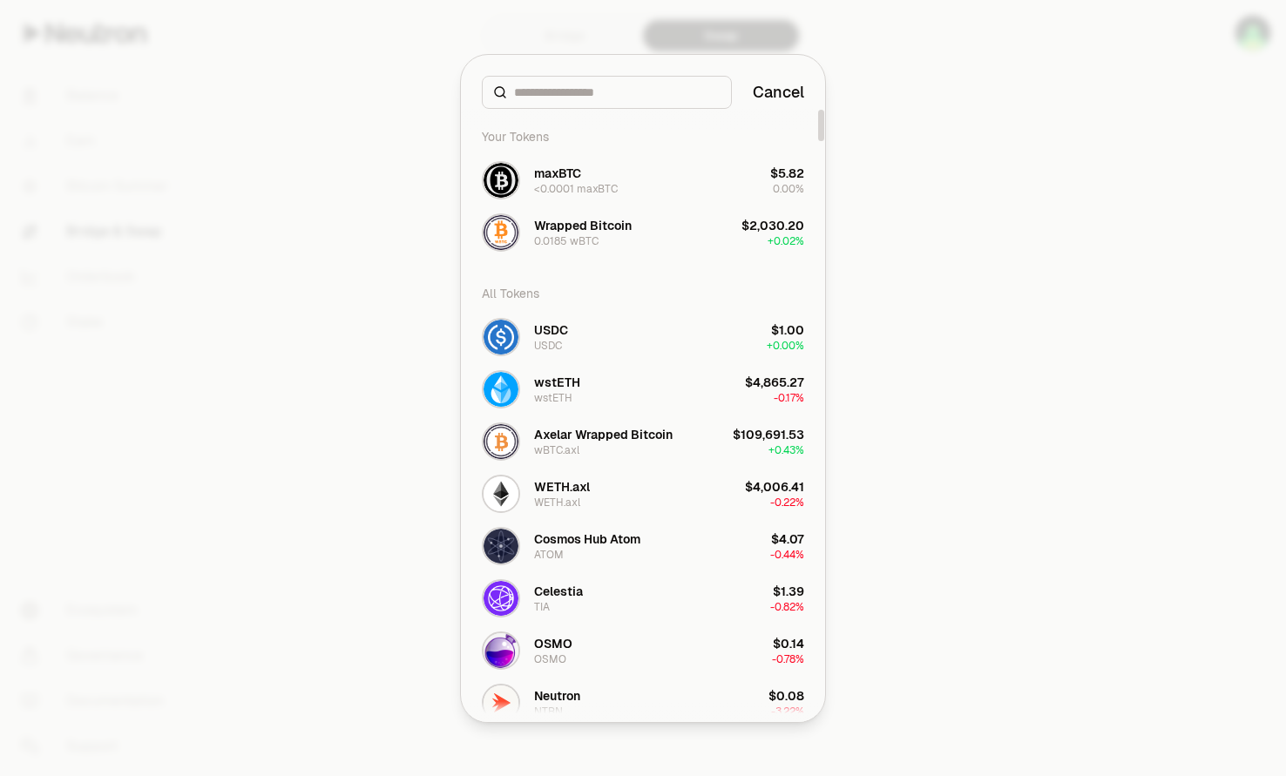
click at [1040, 460] on div at bounding box center [643, 388] width 1286 height 776
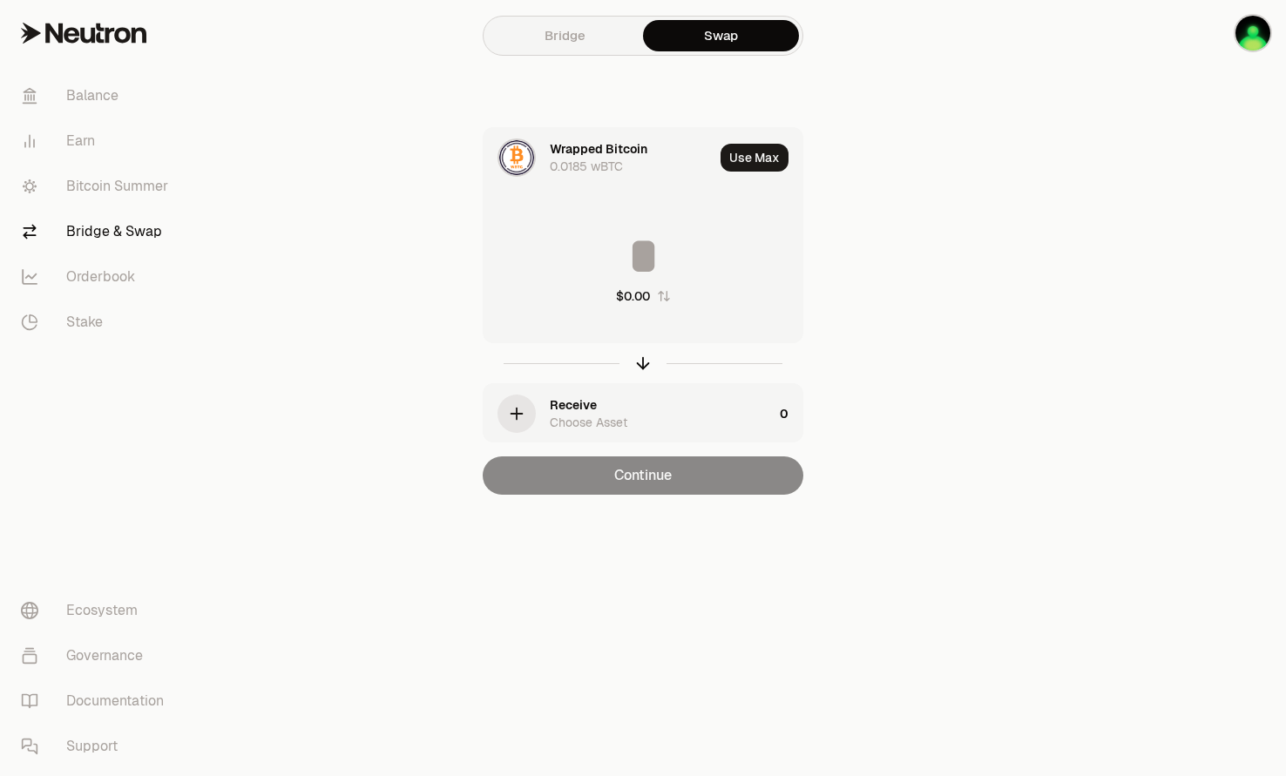
click at [538, 399] on div "Receive Choose Asset" at bounding box center [628, 413] width 289 height 59
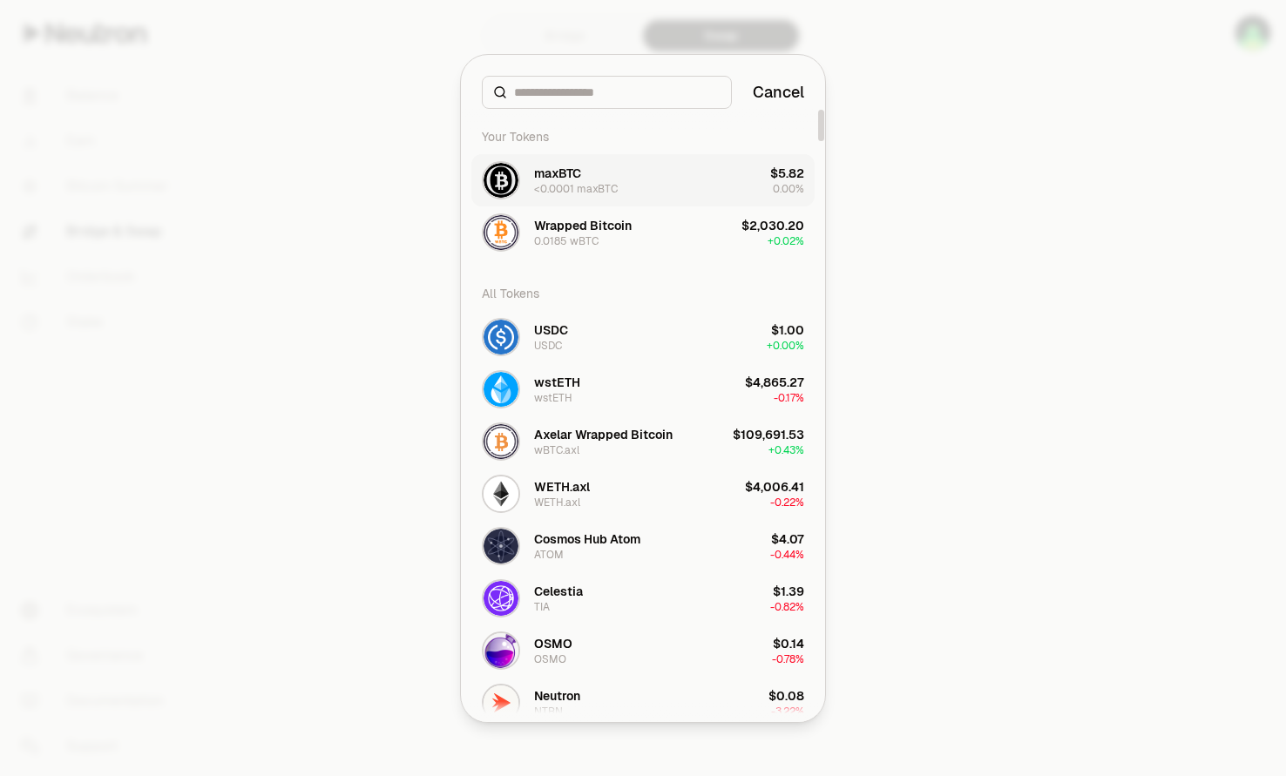
click at [624, 171] on button "maxBTC <0.0001 maxBTC $5.82 0.00%" at bounding box center [642, 180] width 343 height 52
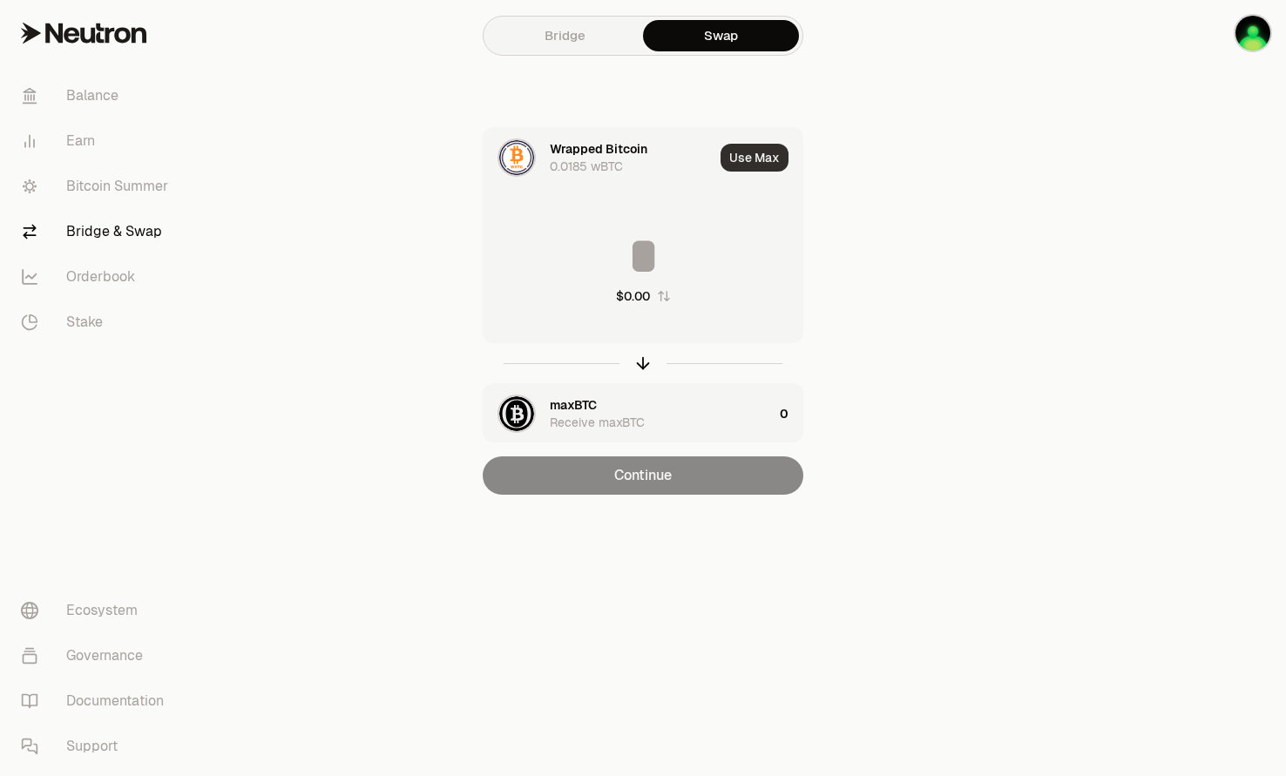
click at [765, 157] on button "Use Max" at bounding box center [755, 158] width 68 height 28
type input "**********"
click at [615, 253] on input "**********" at bounding box center [643, 256] width 319 height 52
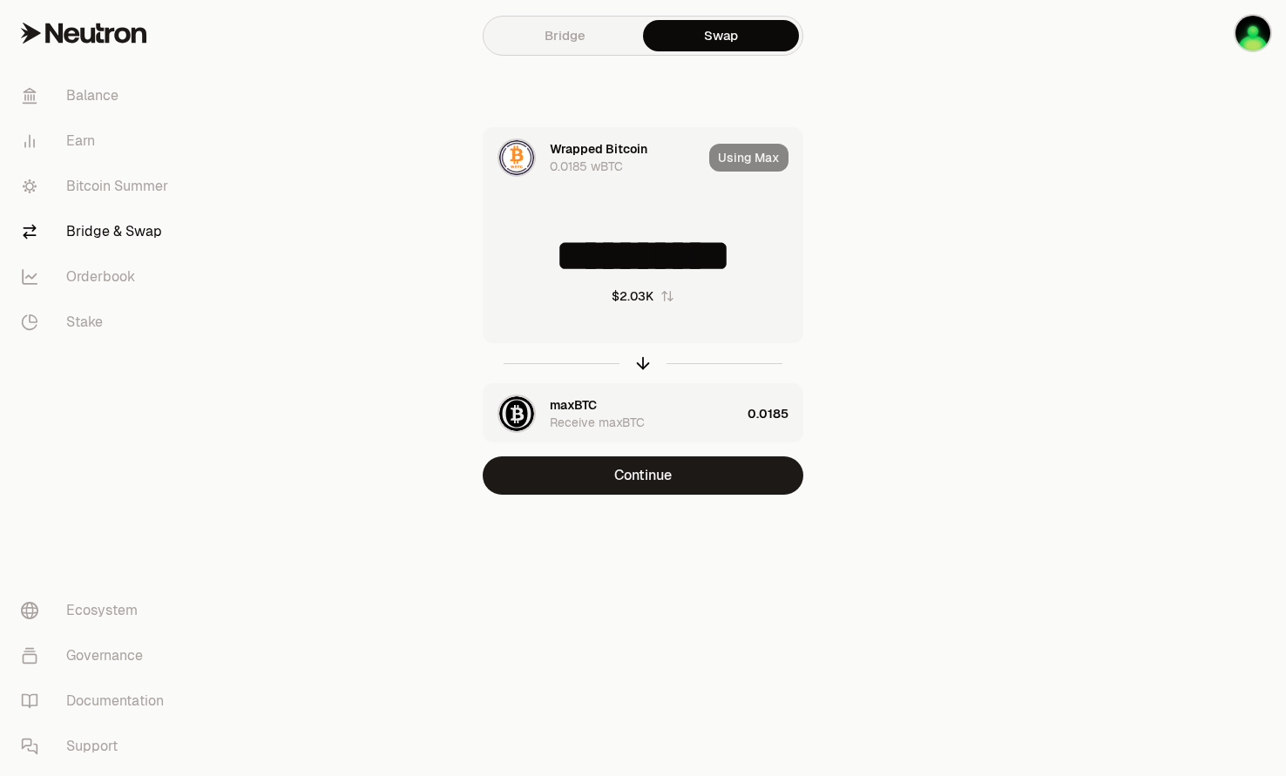
click at [765, 413] on div "0.0185" at bounding box center [775, 413] width 55 height 59
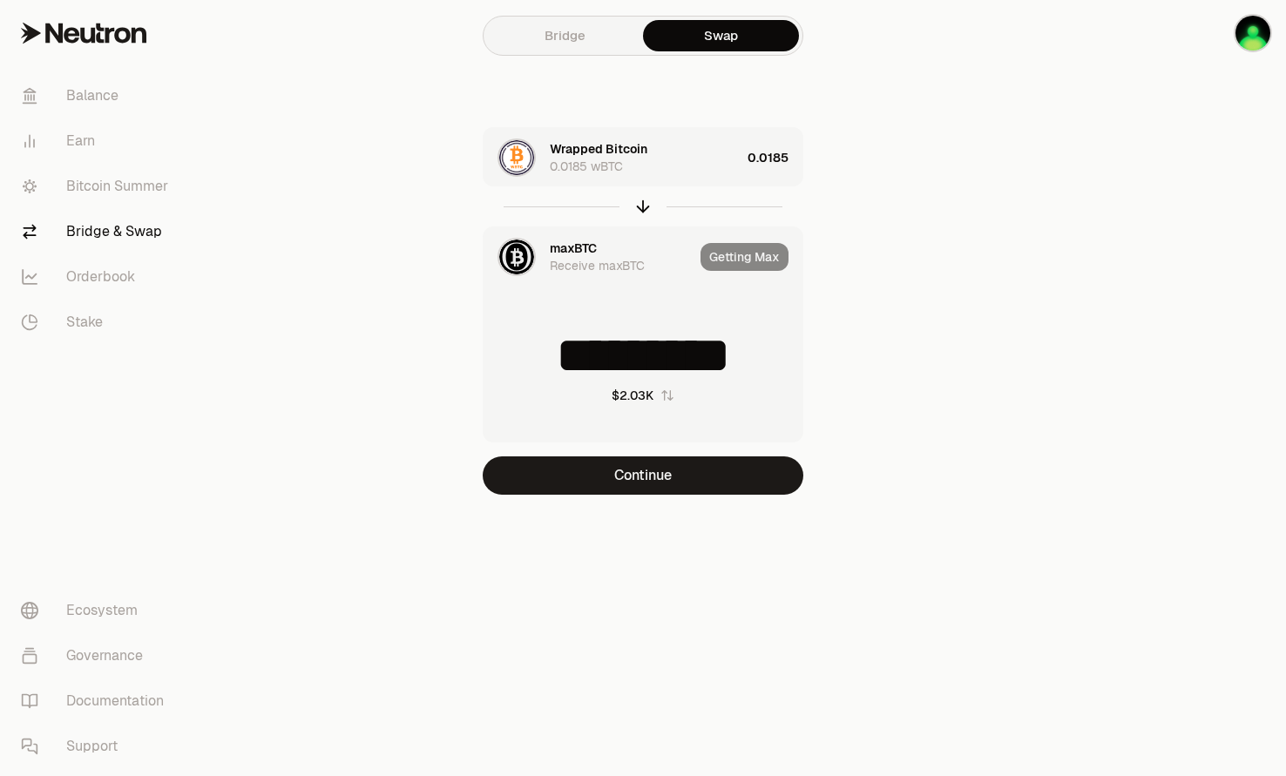
click at [700, 363] on input "*********" at bounding box center [643, 355] width 319 height 52
click at [699, 363] on input "*********" at bounding box center [643, 355] width 319 height 52
click at [706, 482] on button "Continue" at bounding box center [643, 476] width 321 height 38
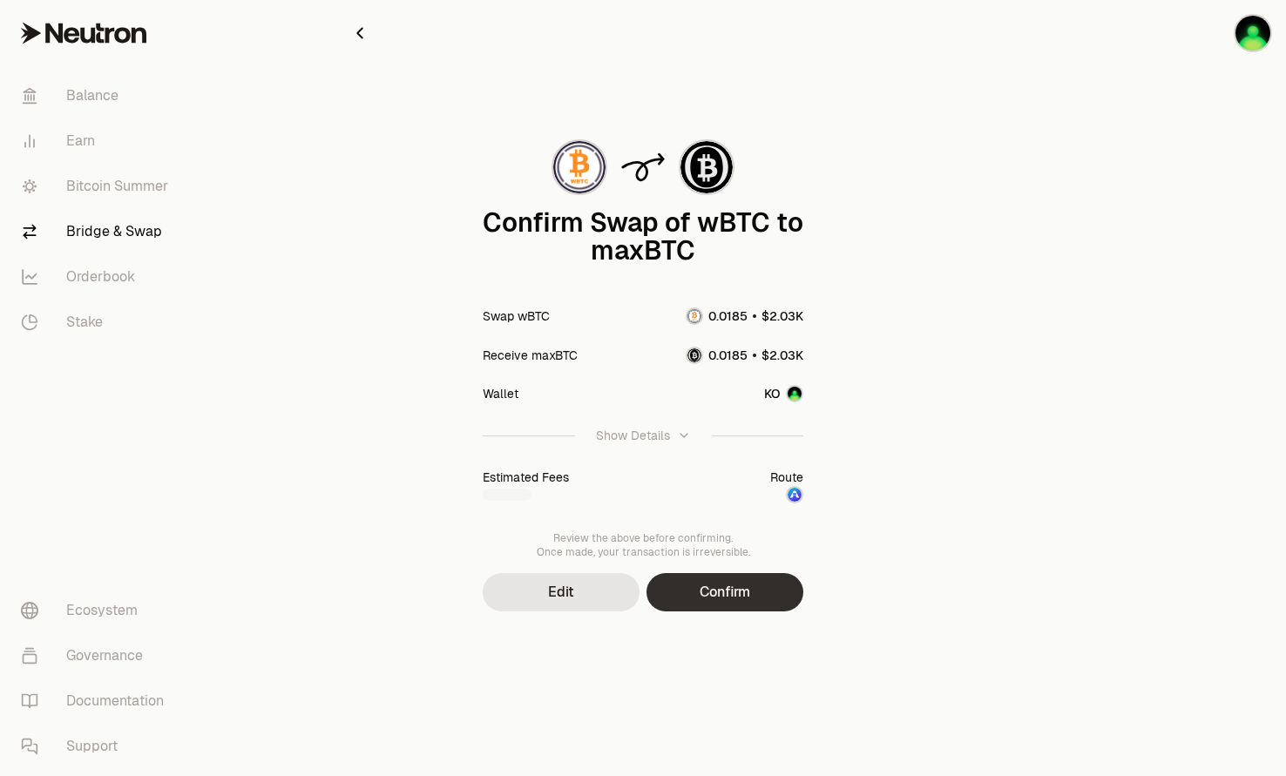
click at [723, 587] on button "Confirm" at bounding box center [725, 592] width 157 height 38
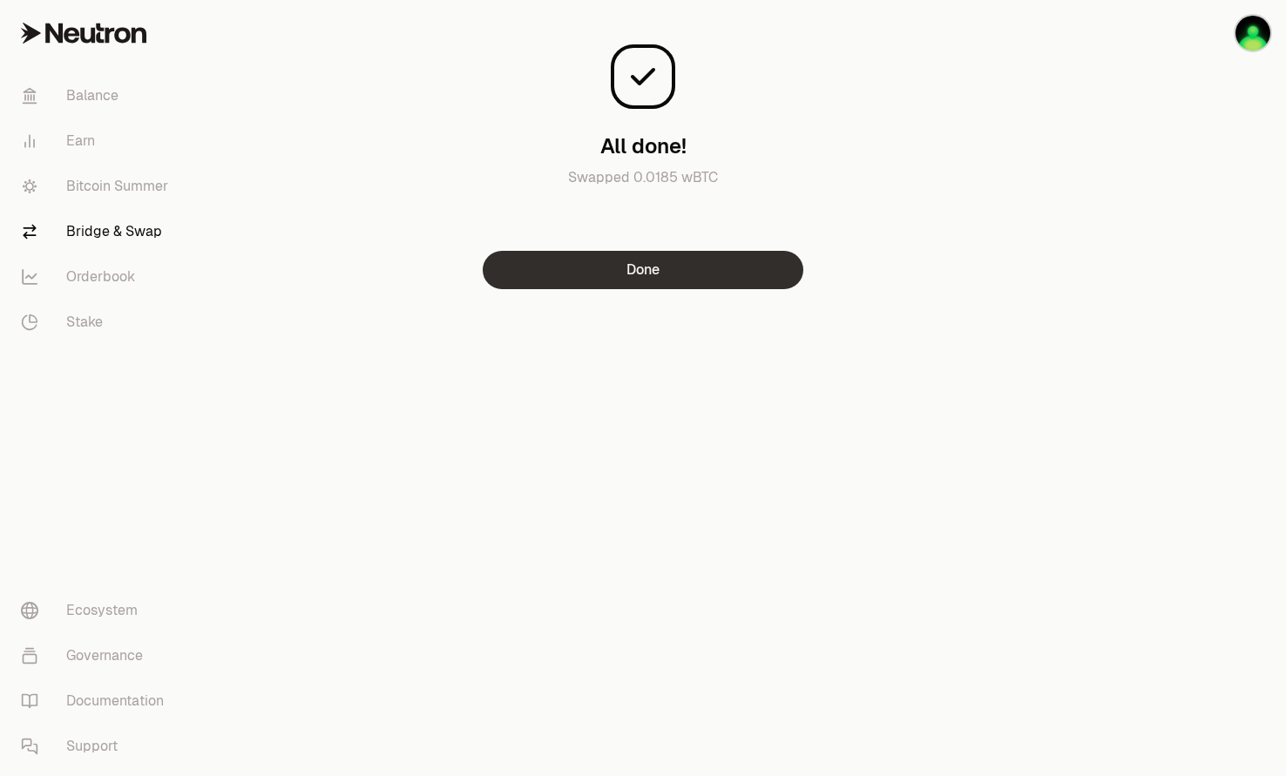
click at [682, 268] on button "Done" at bounding box center [643, 270] width 321 height 38
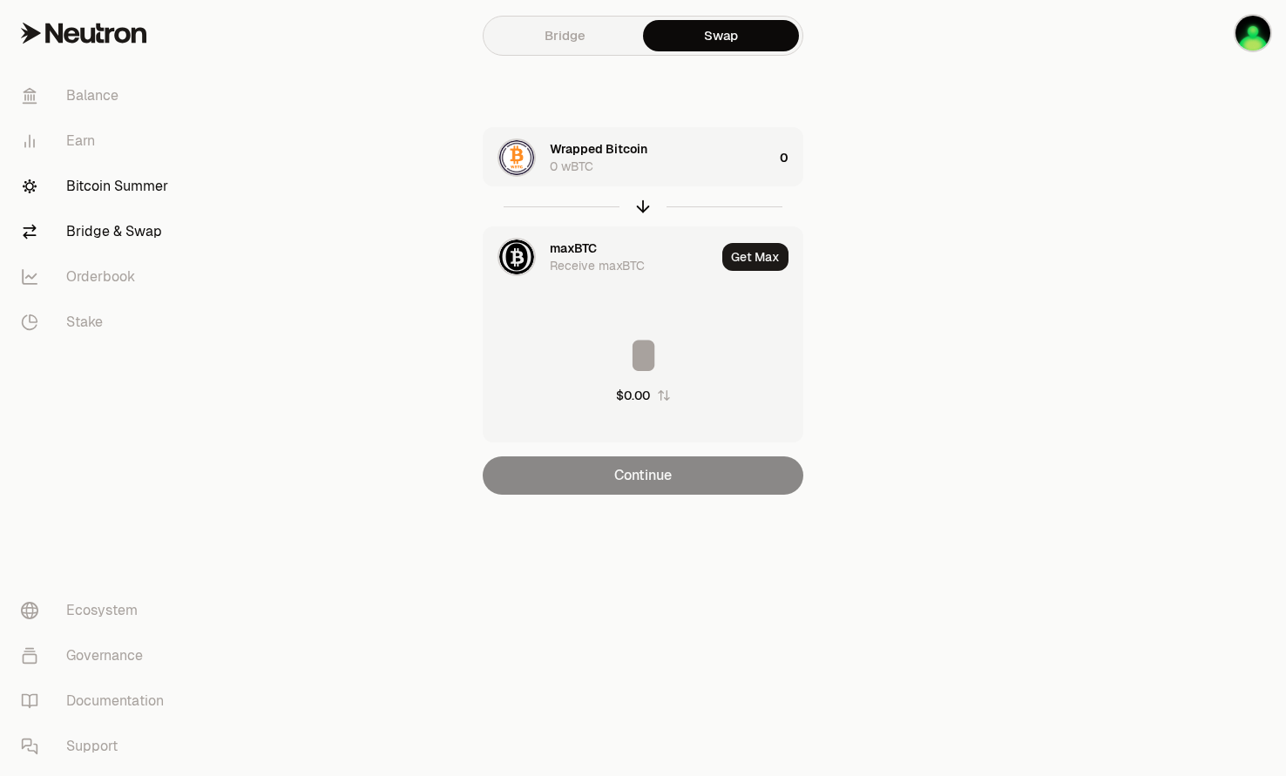
click at [132, 177] on link "Bitcoin Summer" at bounding box center [97, 186] width 181 height 45
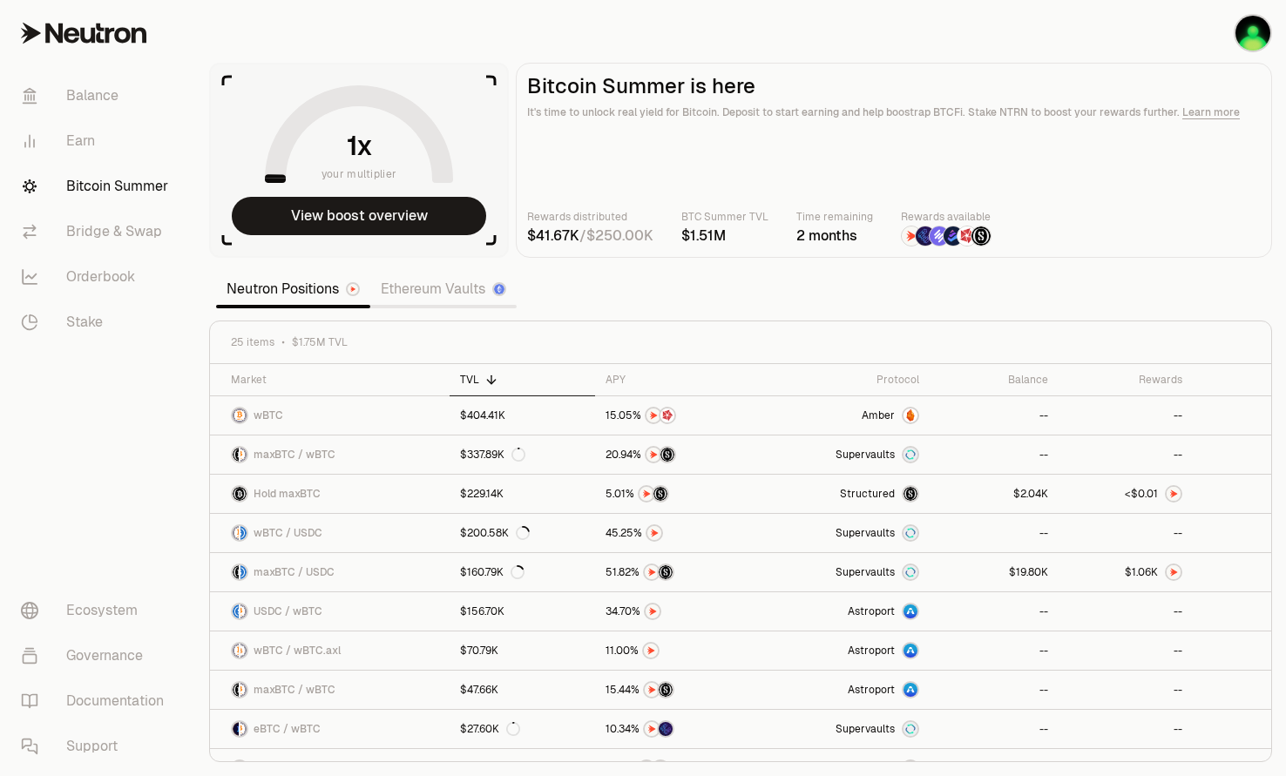
click at [683, 291] on section "your multiplier View boost overview Bitcoin Summer is here It's time to unlock …" at bounding box center [740, 388] width 1091 height 776
click at [582, 574] on link "$160.79K" at bounding box center [523, 572] width 146 height 38
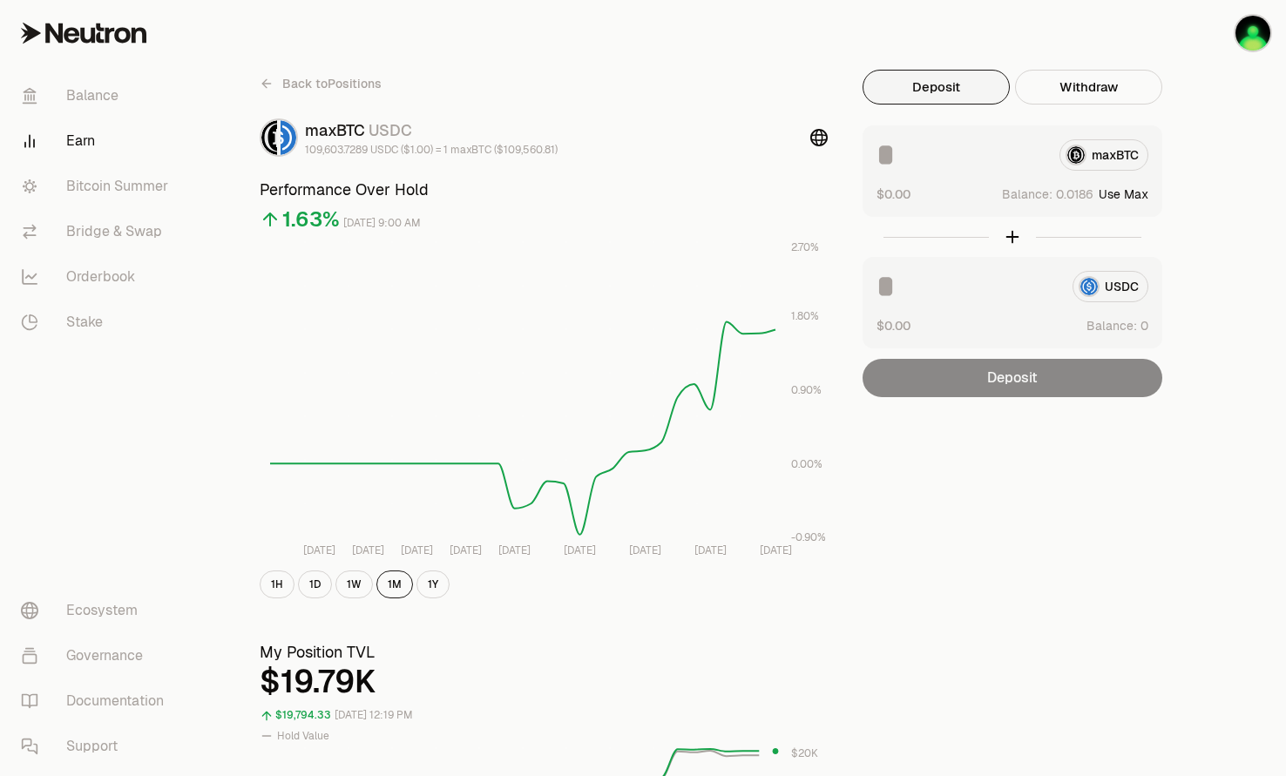
click at [1142, 194] on button "Use Max" at bounding box center [1124, 194] width 50 height 17
type input "**********"
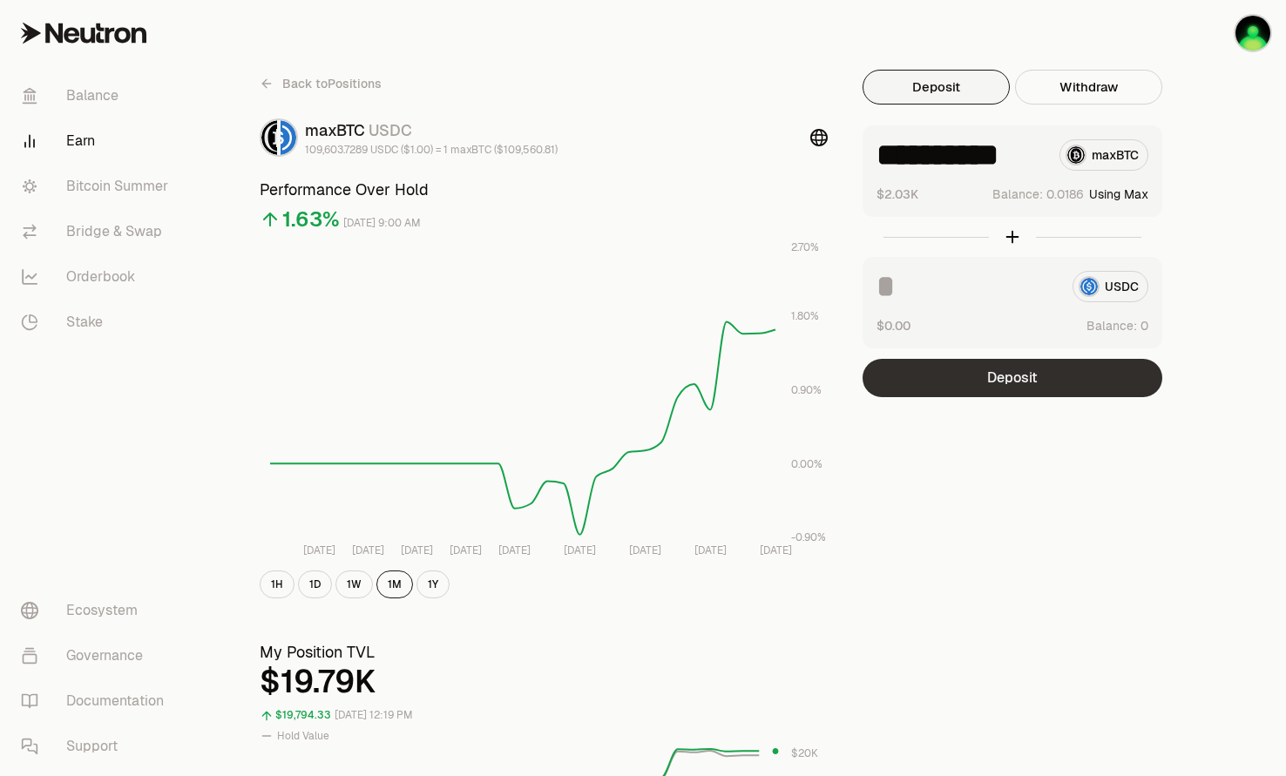
click at [1023, 388] on button "Deposit" at bounding box center [1013, 378] width 300 height 38
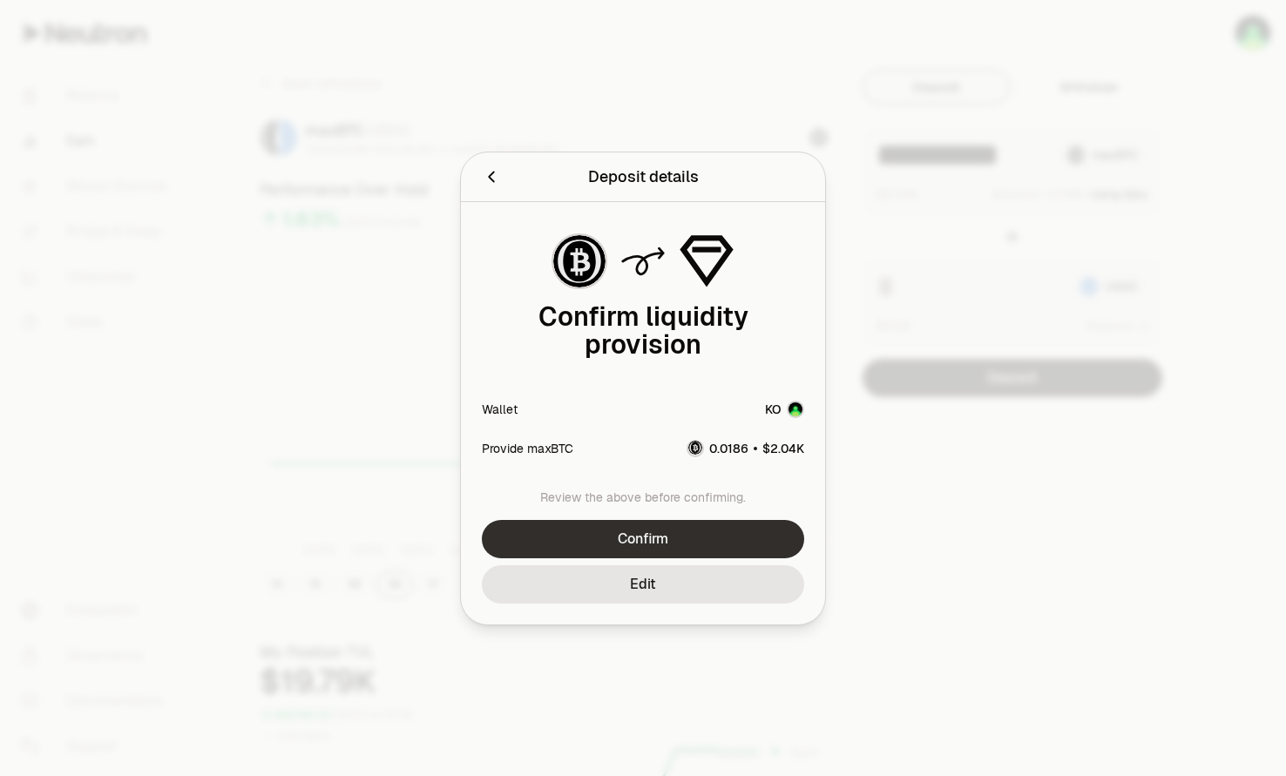
click at [637, 534] on button "Confirm" at bounding box center [643, 539] width 322 height 38
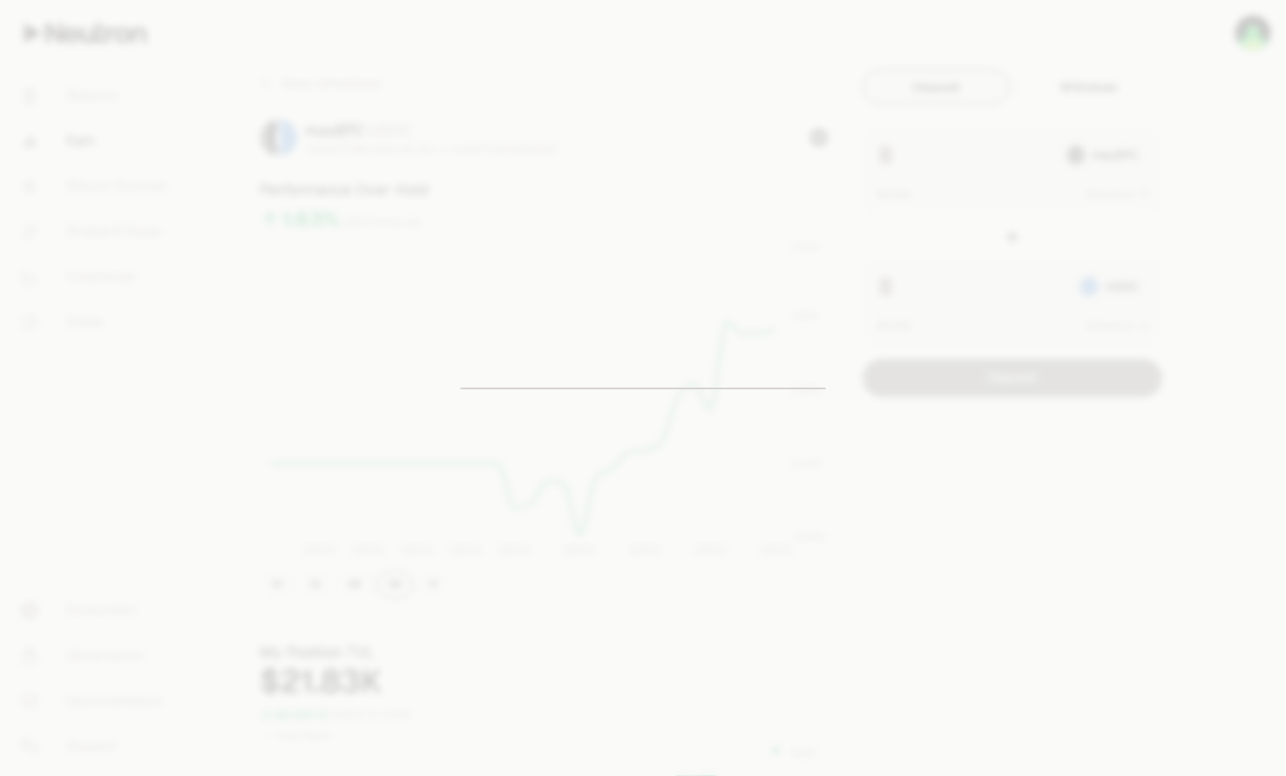
drag, startPoint x: 1151, startPoint y: 328, endPoint x: 1029, endPoint y: 369, distance: 128.7
click at [1061, 358] on div at bounding box center [643, 388] width 1286 height 776
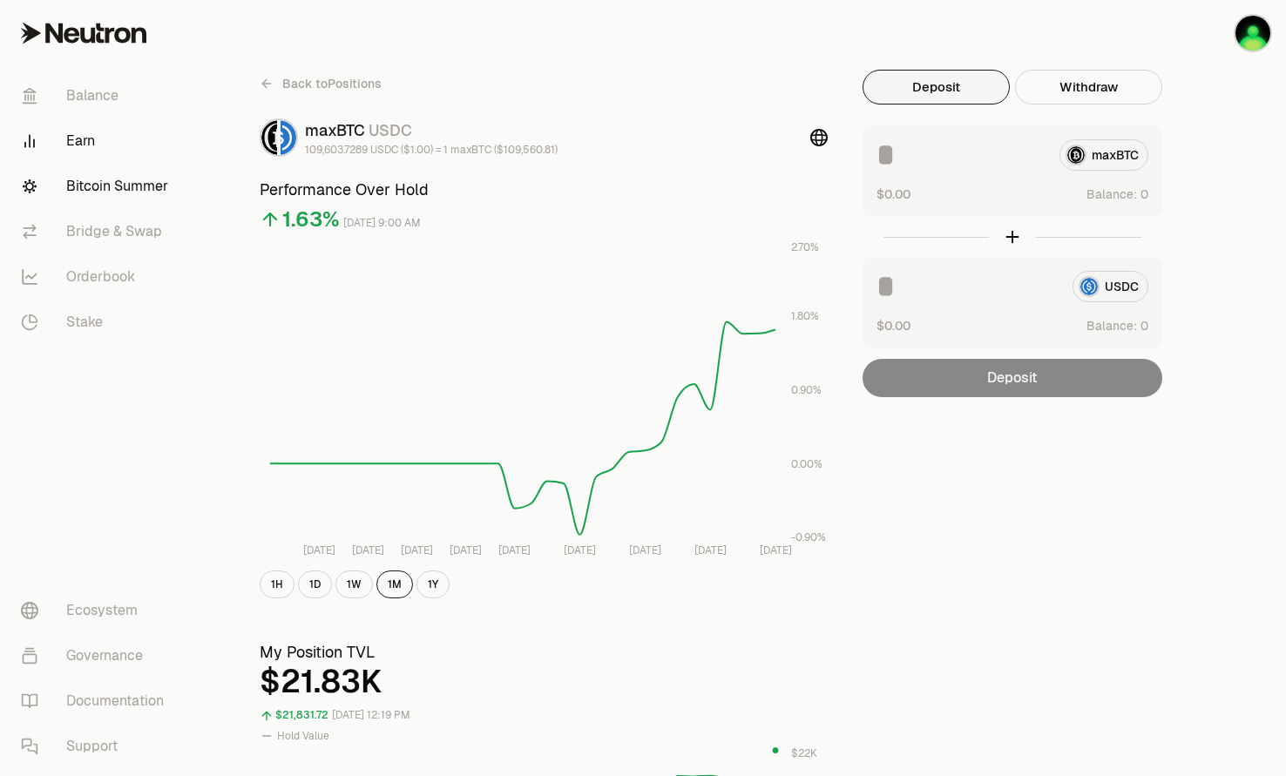
click at [78, 173] on link "Bitcoin Summer" at bounding box center [97, 186] width 181 height 45
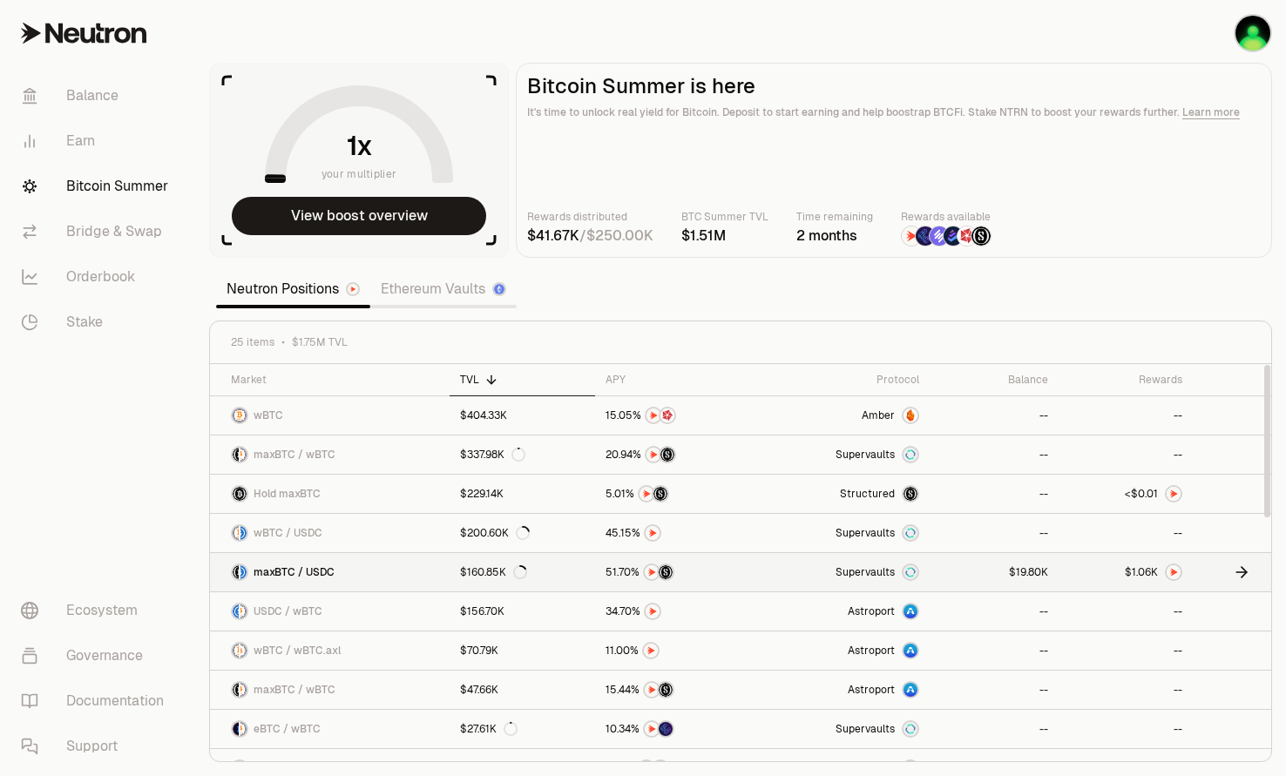
click at [979, 574] on link at bounding box center [994, 572] width 129 height 38
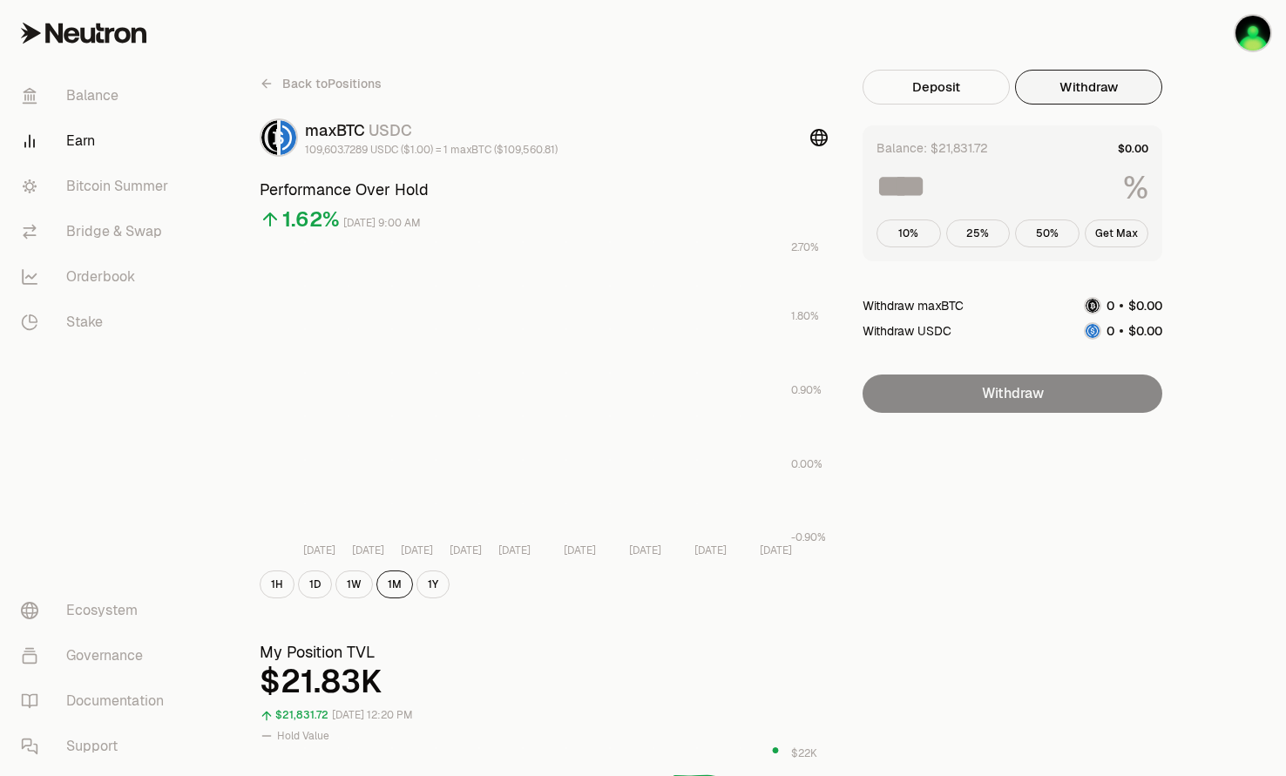
click at [1088, 85] on button "Withdraw" at bounding box center [1088, 87] width 147 height 35
click at [1118, 224] on button "Get Max" at bounding box center [1117, 234] width 64 height 28
type input "***"
